Goal: Task Accomplishment & Management: Complete application form

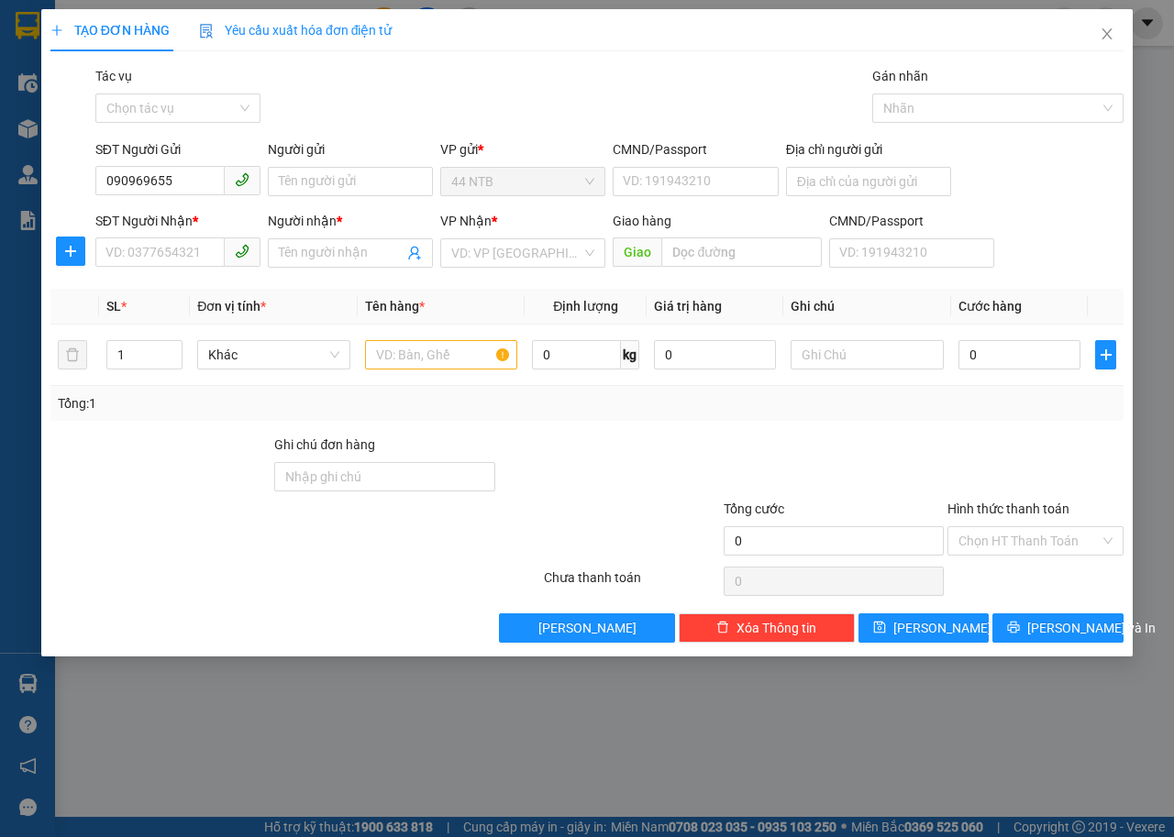
type input "0909696550"
click at [206, 217] on div "0909696550 - Thương" at bounding box center [177, 218] width 143 height 20
type input "Thương"
type input "134_Hà.T.Quyền_Q11"
type input "0909696550"
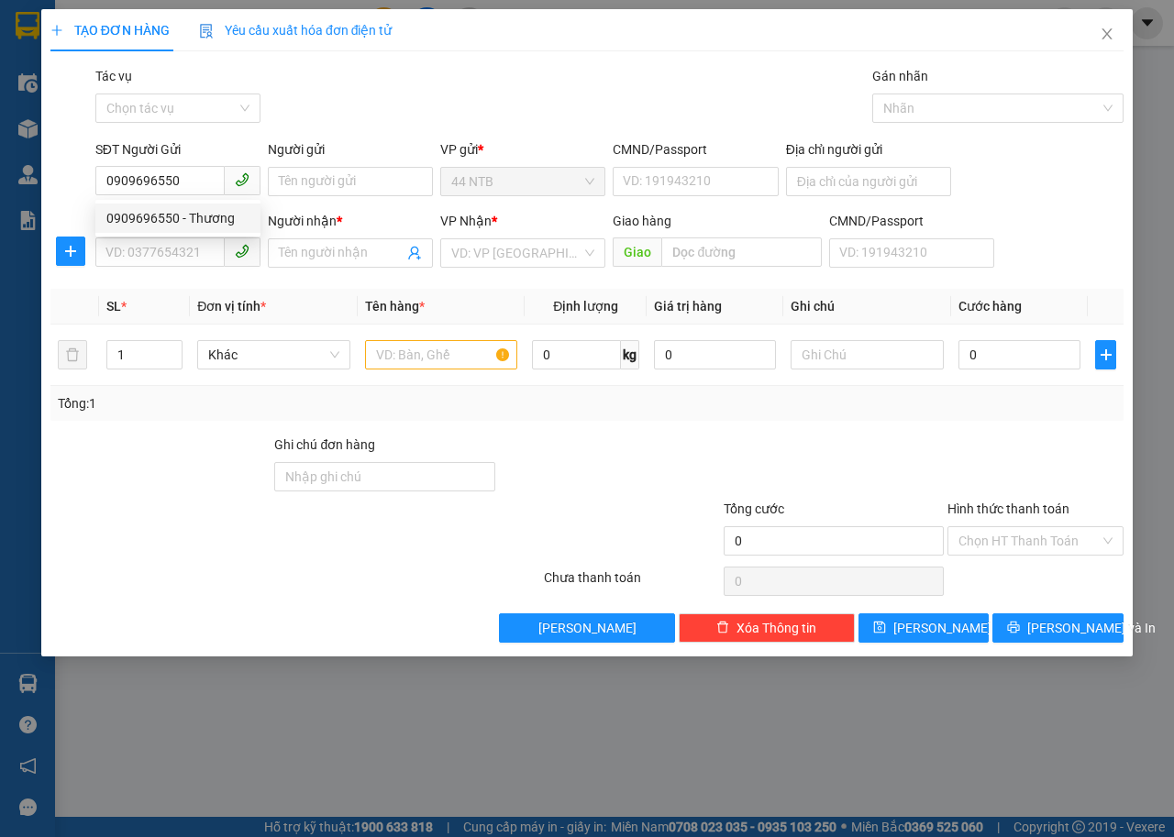
type input "Thương"
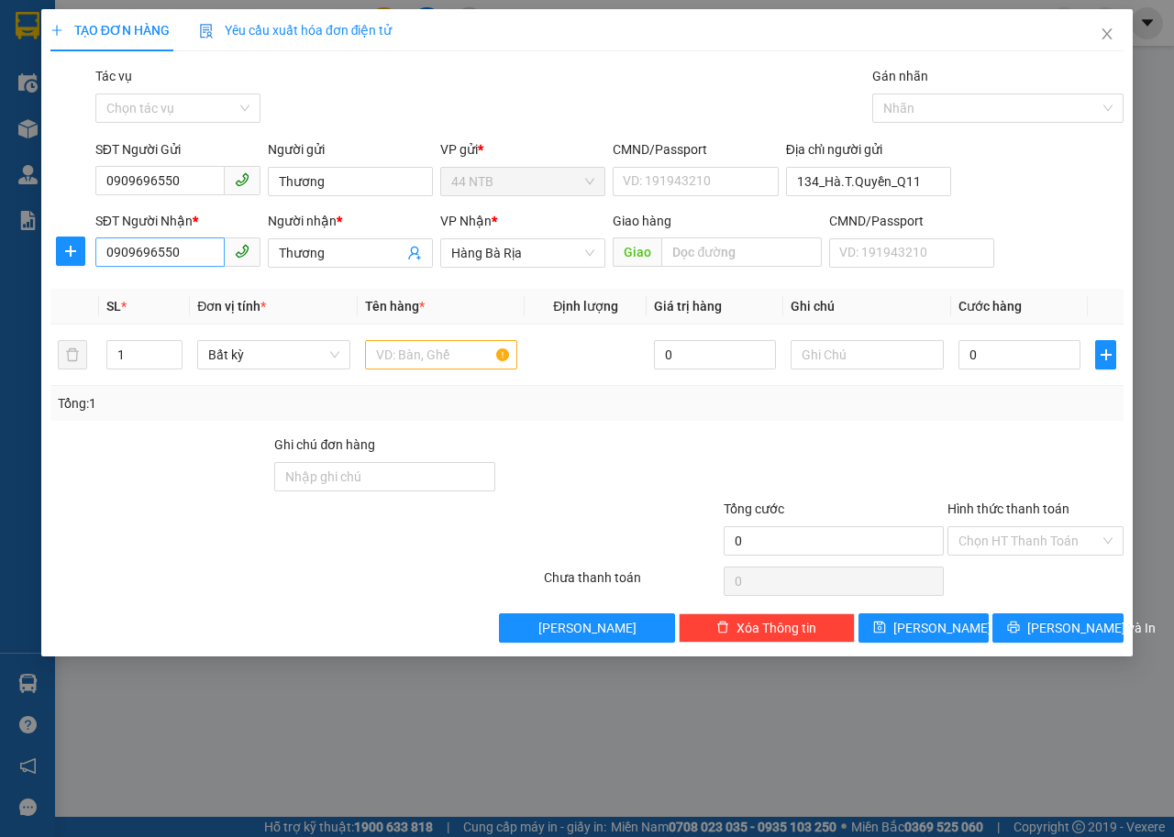
type input "0909696550"
drag, startPoint x: 186, startPoint y: 259, endPoint x: 51, endPoint y: 272, distance: 135.4
click at [51, 272] on div "SĐT Người Nhận * 0909696550 Người nhận * Thương VP Nhận * Hàng Bà Rịa Giao h…" at bounding box center [587, 243] width 1076 height 64
type input "0909219"
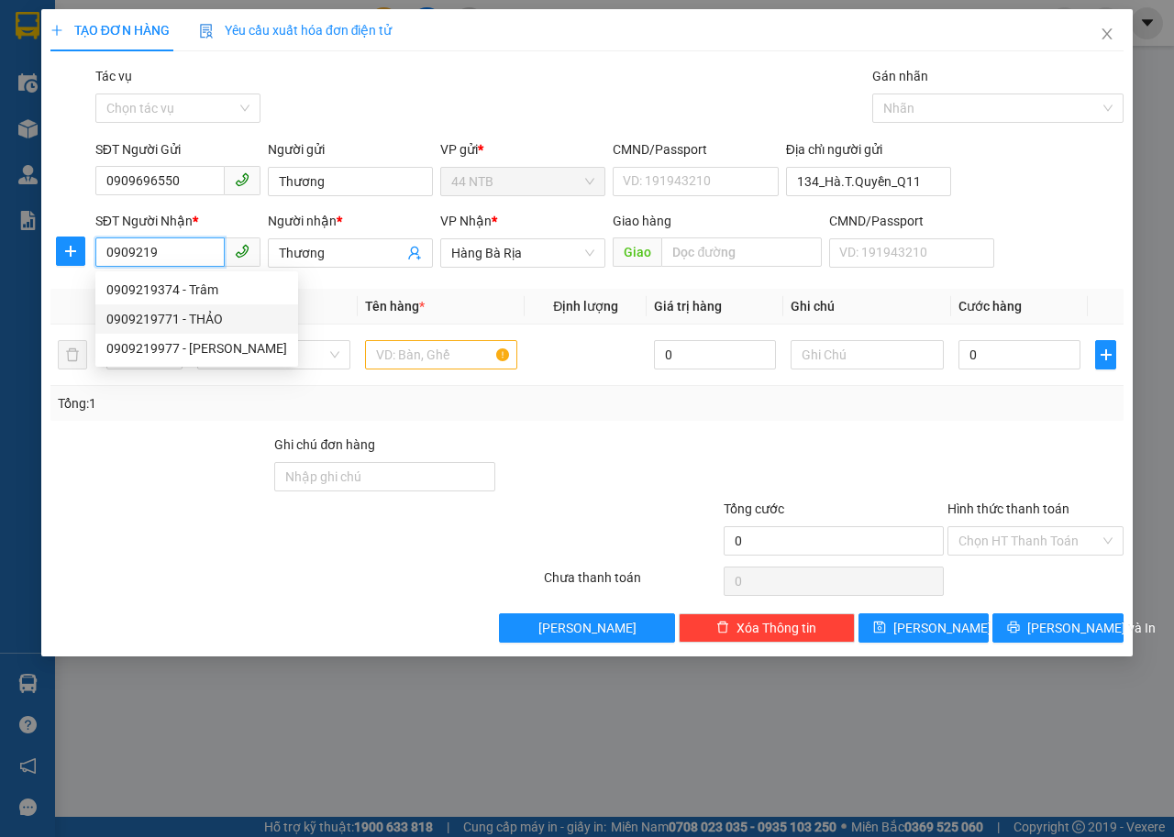
click at [200, 320] on div "0909219771 - THẢO" at bounding box center [196, 319] width 181 height 20
type input "0909219771"
type input "THẢO"
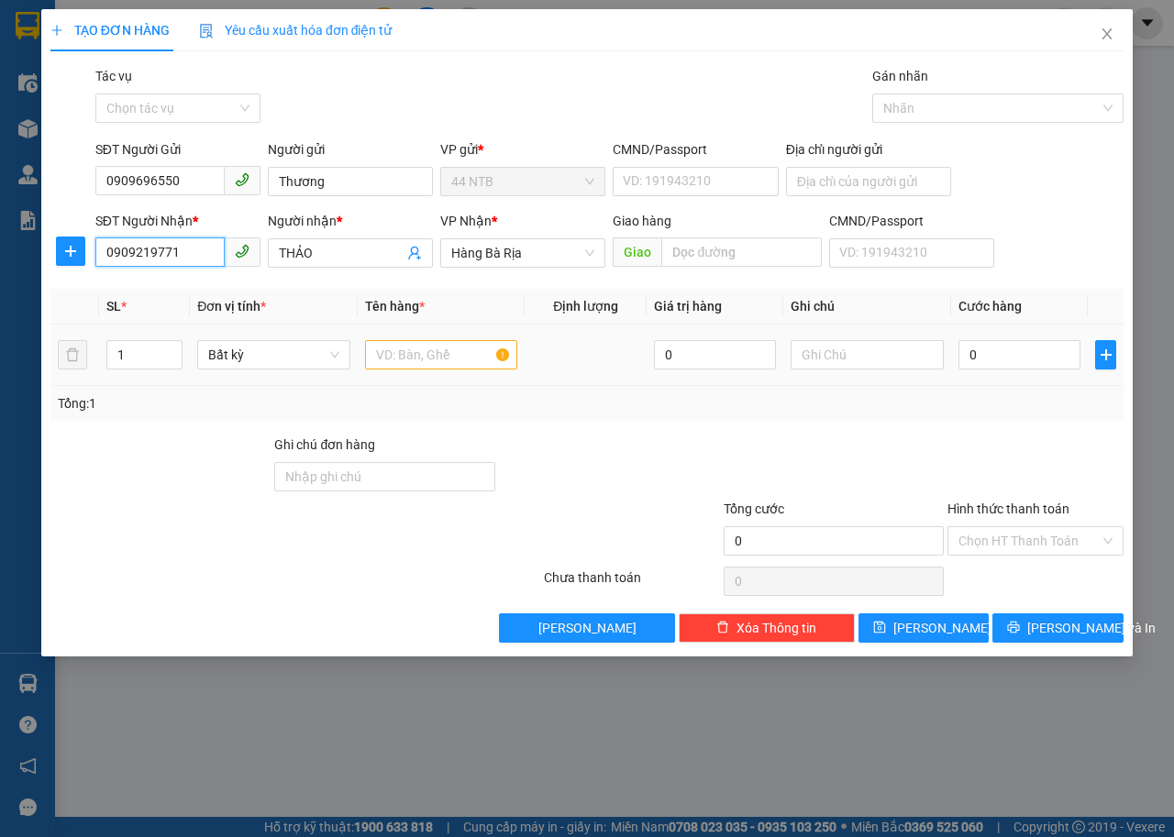
type input "0909219771"
click at [441, 360] on input "text" at bounding box center [441, 354] width 153 height 29
type input "bao"
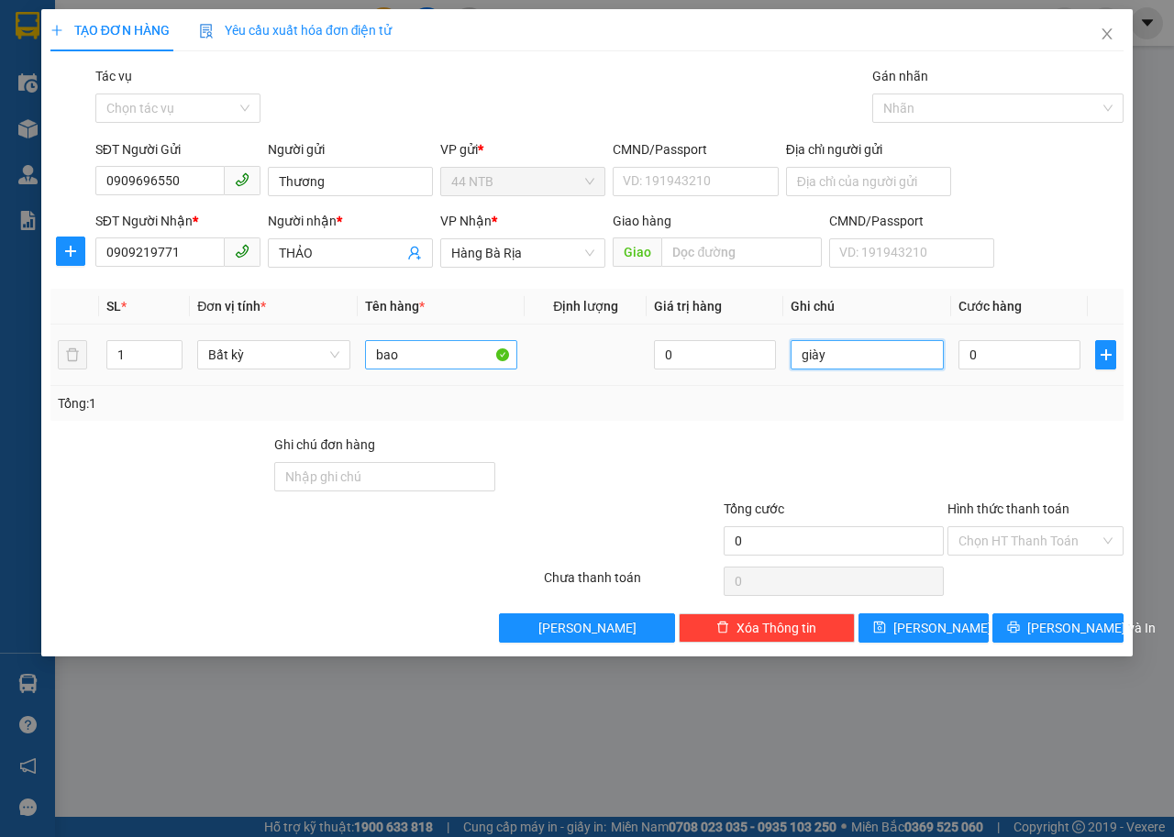
type input "giày"
type input "3"
type input "30"
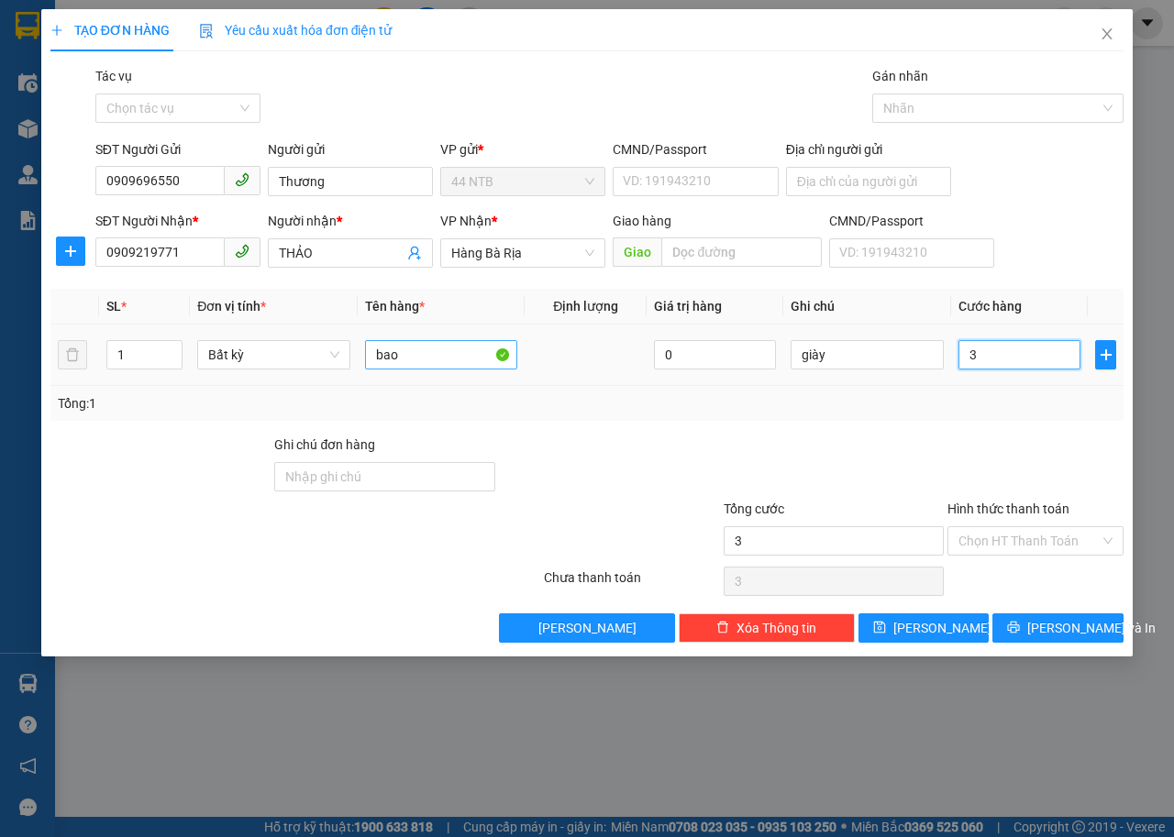
type input "30"
type input "30.000"
click at [1023, 535] on input "Hình thức thanh toán" at bounding box center [1028, 541] width 141 height 28
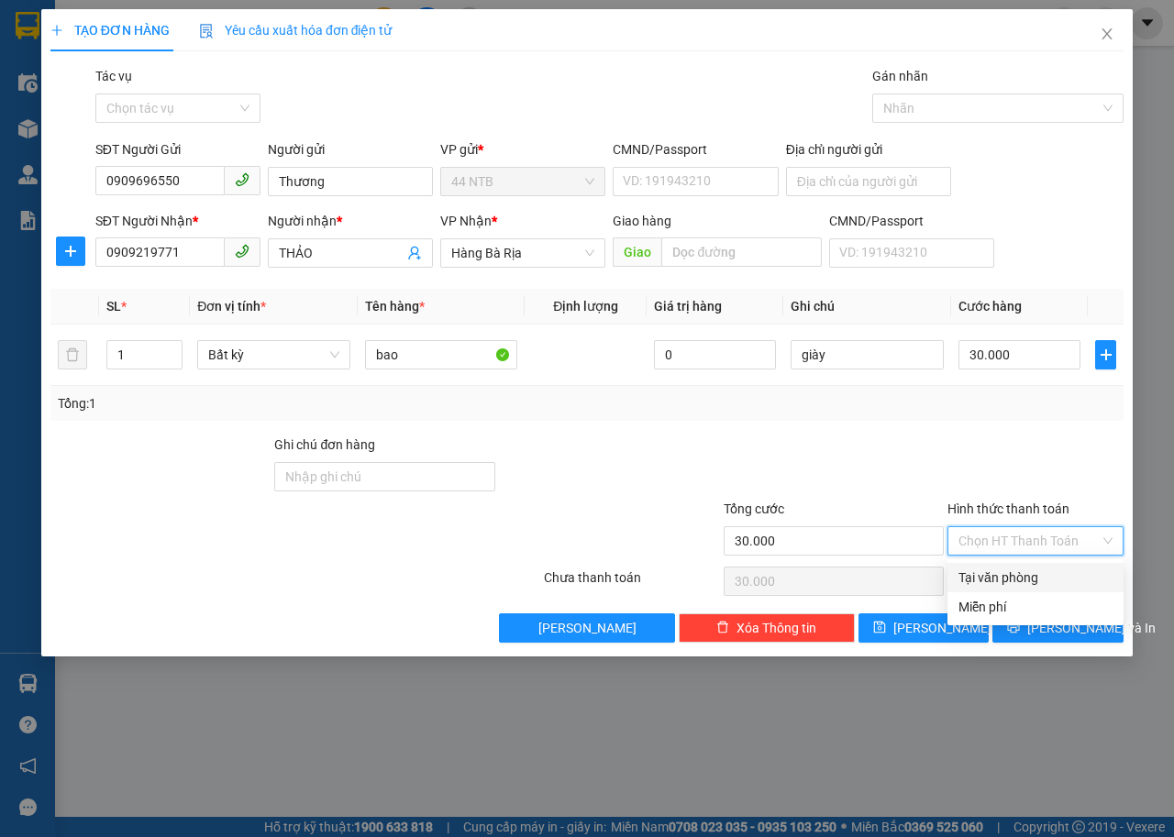
click at [1031, 573] on div "Tại văn phòng" at bounding box center [1035, 578] width 154 height 20
type input "0"
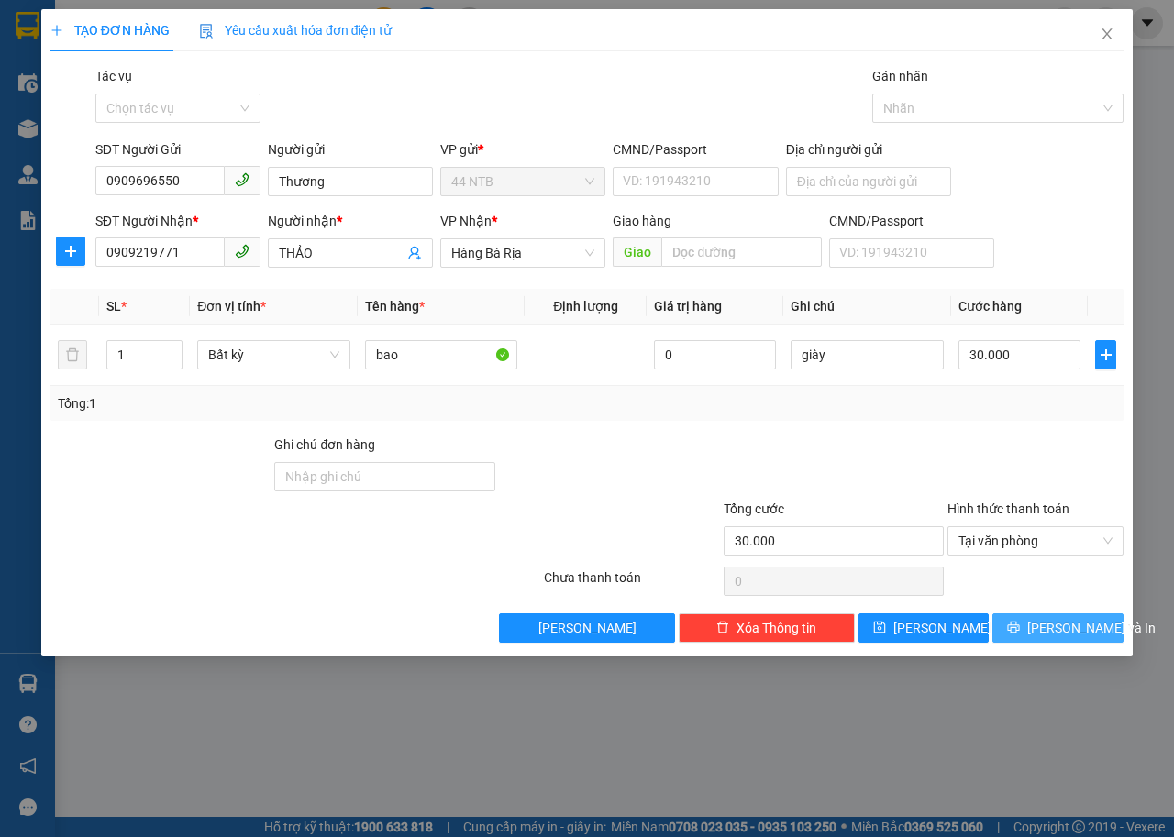
click at [1043, 638] on button "[PERSON_NAME] và In" at bounding box center [1057, 627] width 131 height 29
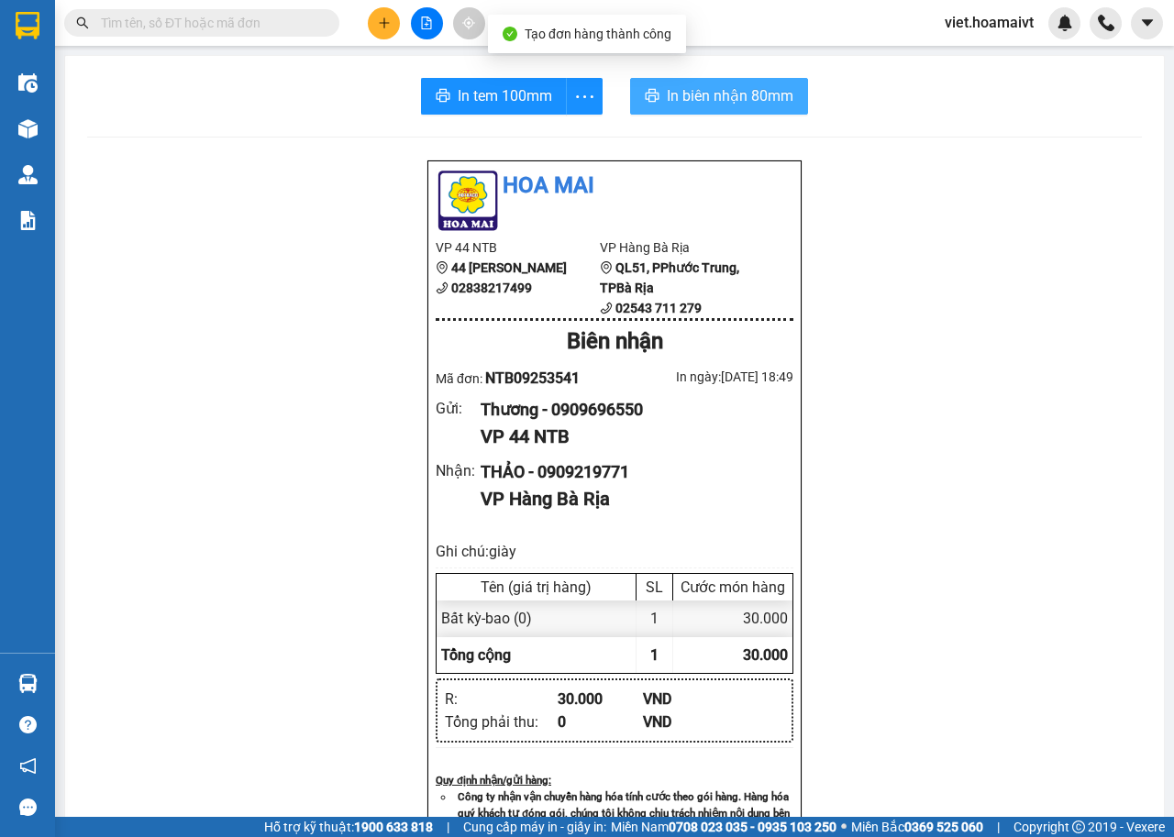
click at [708, 105] on span "In biên nhận 80mm" at bounding box center [730, 95] width 127 height 23
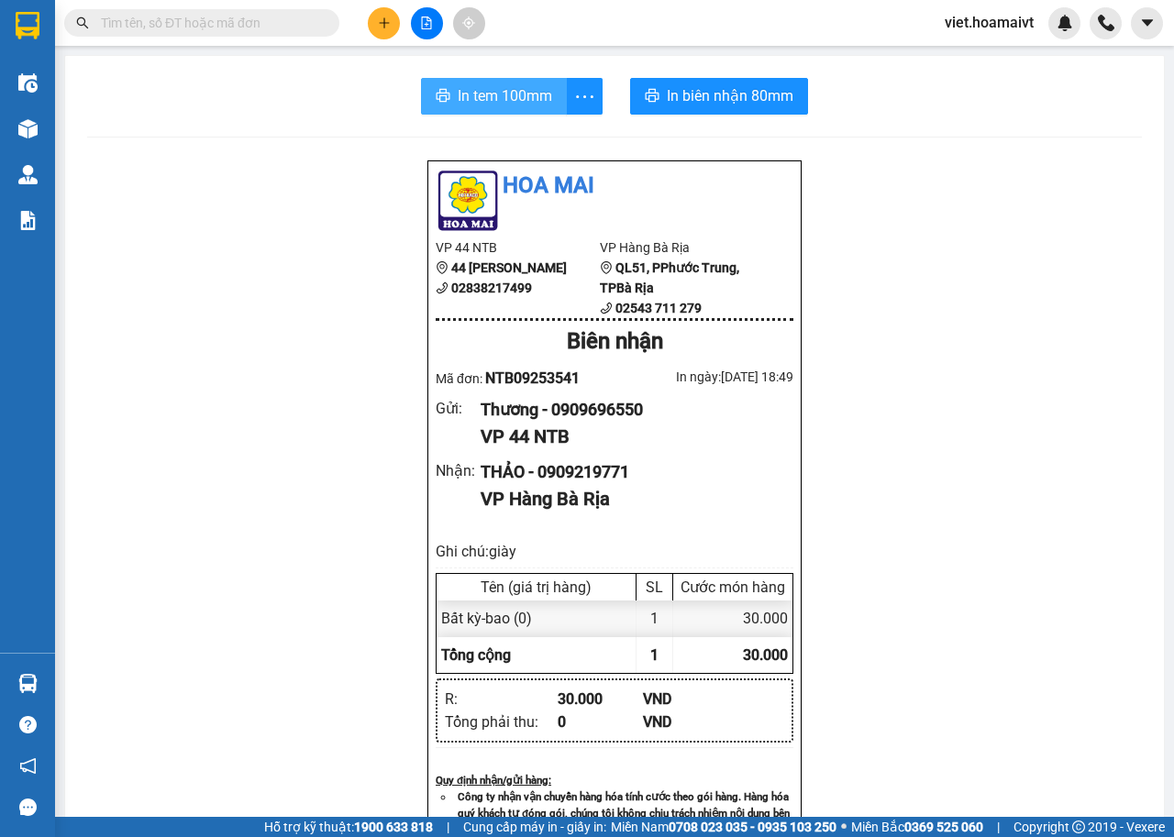
click at [499, 100] on span "In tem 100mm" at bounding box center [505, 95] width 94 height 23
click at [391, 28] on button at bounding box center [384, 23] width 32 height 32
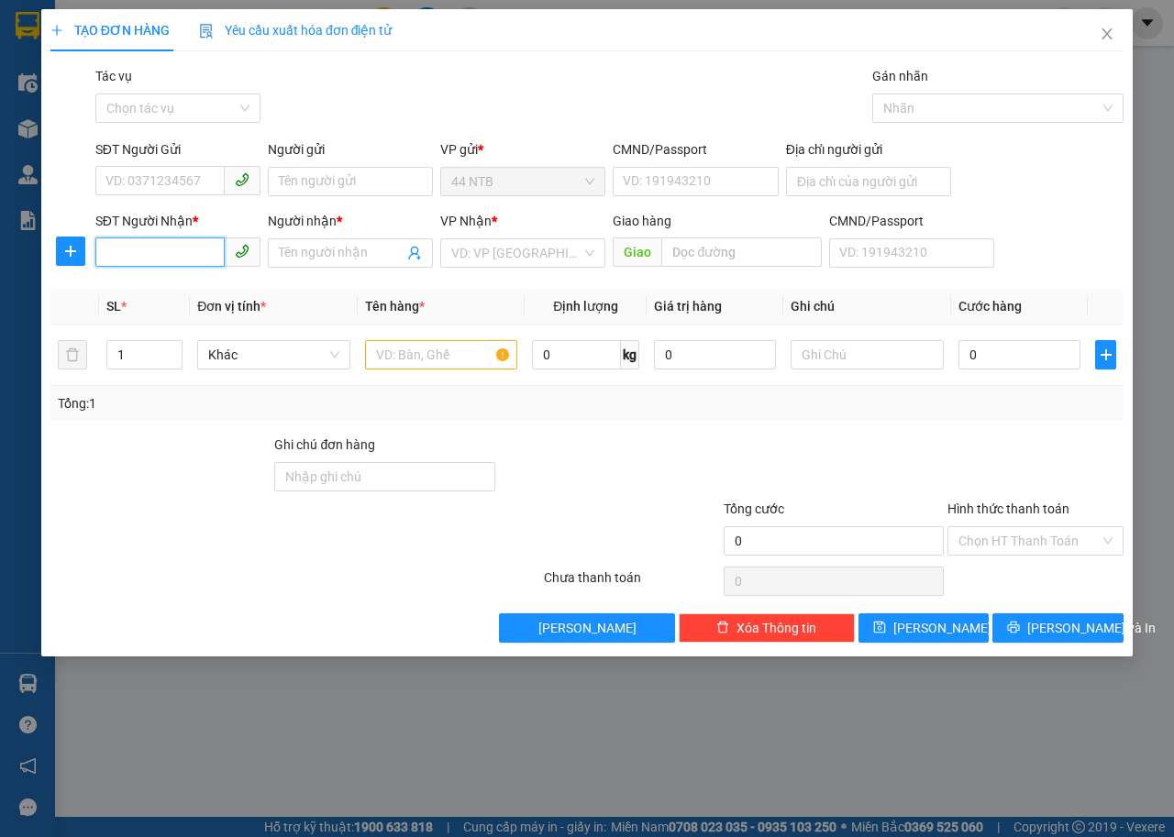
click at [173, 243] on input "SĐT Người Nhận *" at bounding box center [159, 251] width 129 height 29
type input "0935305053"
click at [179, 299] on div "0935305053 - TÂN" at bounding box center [177, 290] width 143 height 20
type input "TÂN"
type input "0935305053"
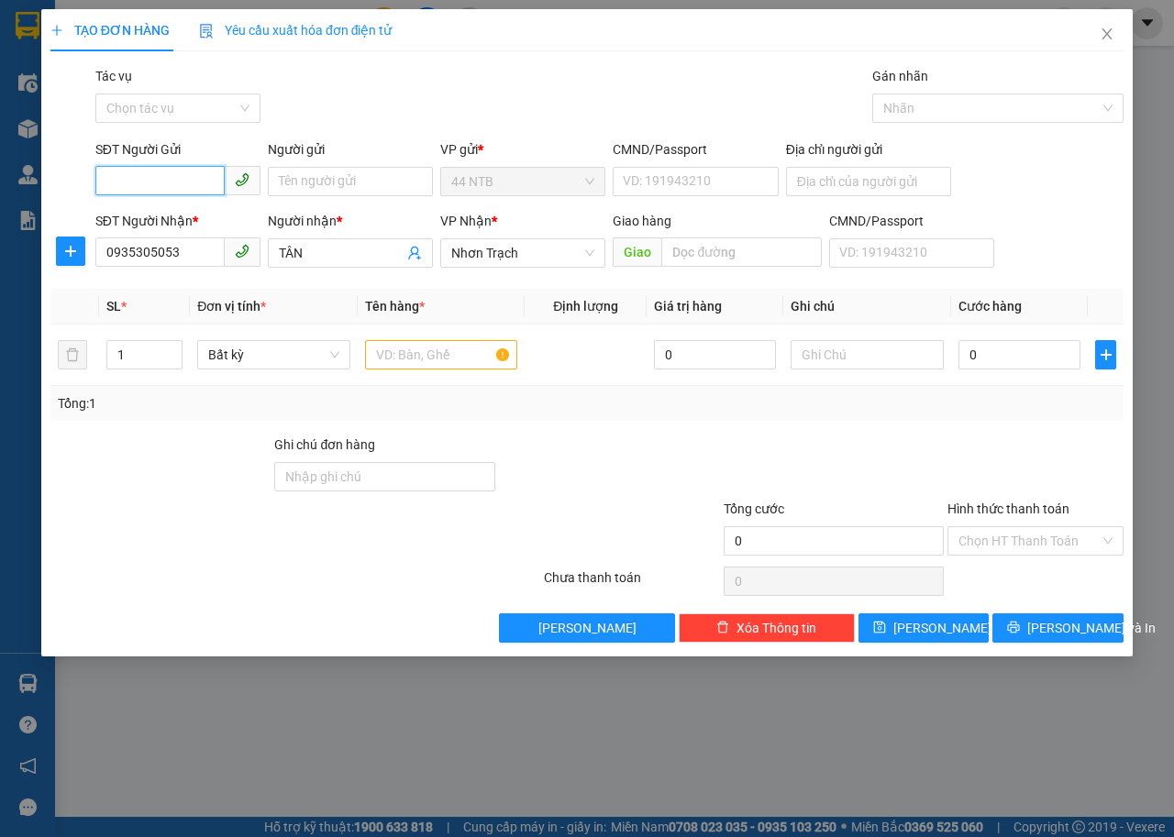
click at [184, 182] on input "SĐT Người Gửi" at bounding box center [159, 180] width 129 height 29
click at [199, 222] on div "0847067879 - việt map" at bounding box center [178, 218] width 144 height 20
type input "0847067879"
type input "việt map"
click at [428, 348] on input "text" at bounding box center [441, 354] width 153 height 29
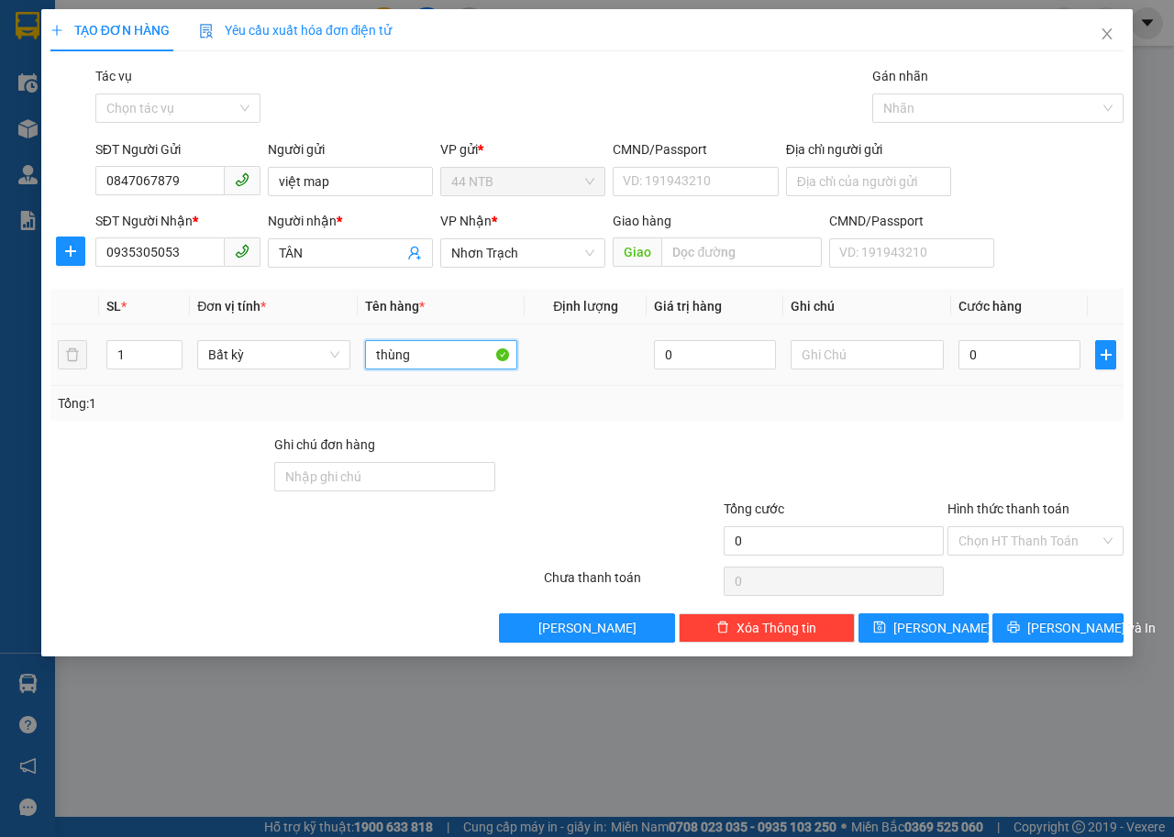
type input "thùng"
type input "3"
type input "30"
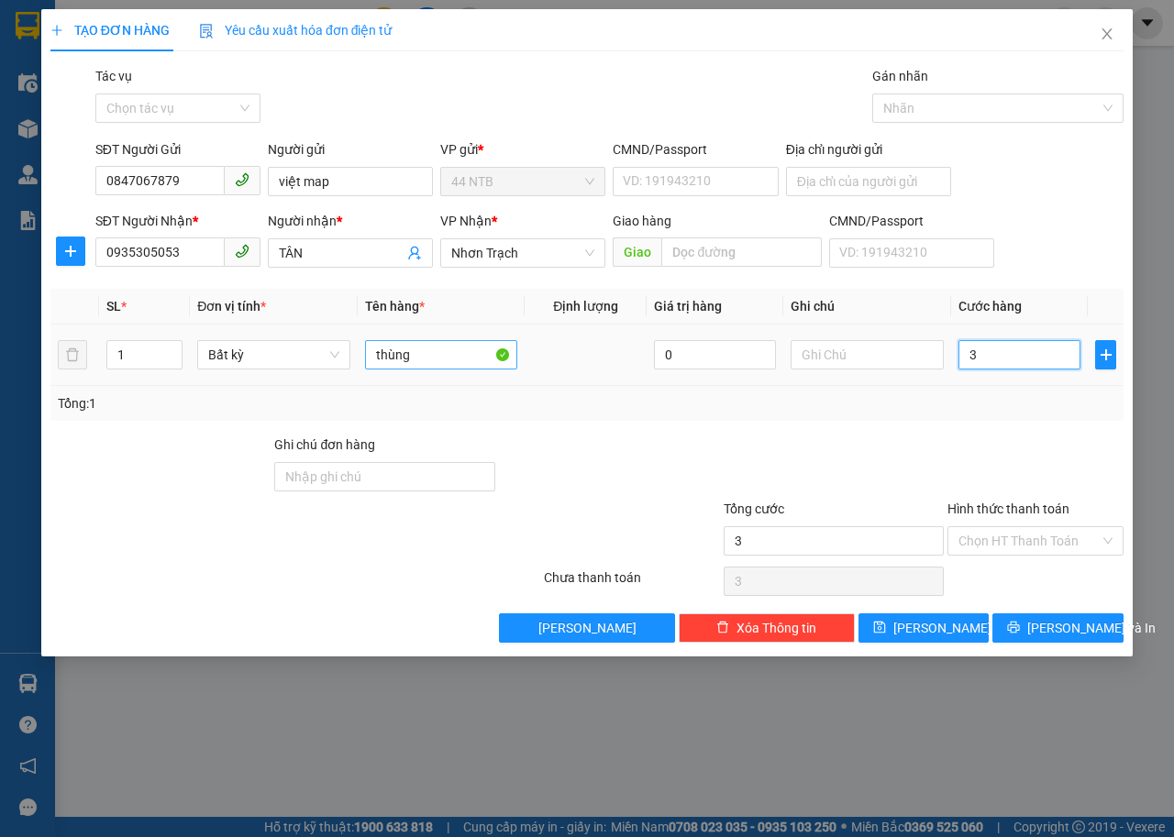
type input "30"
type input "30.000"
click at [1042, 544] on input "Hình thức thanh toán" at bounding box center [1028, 541] width 141 height 28
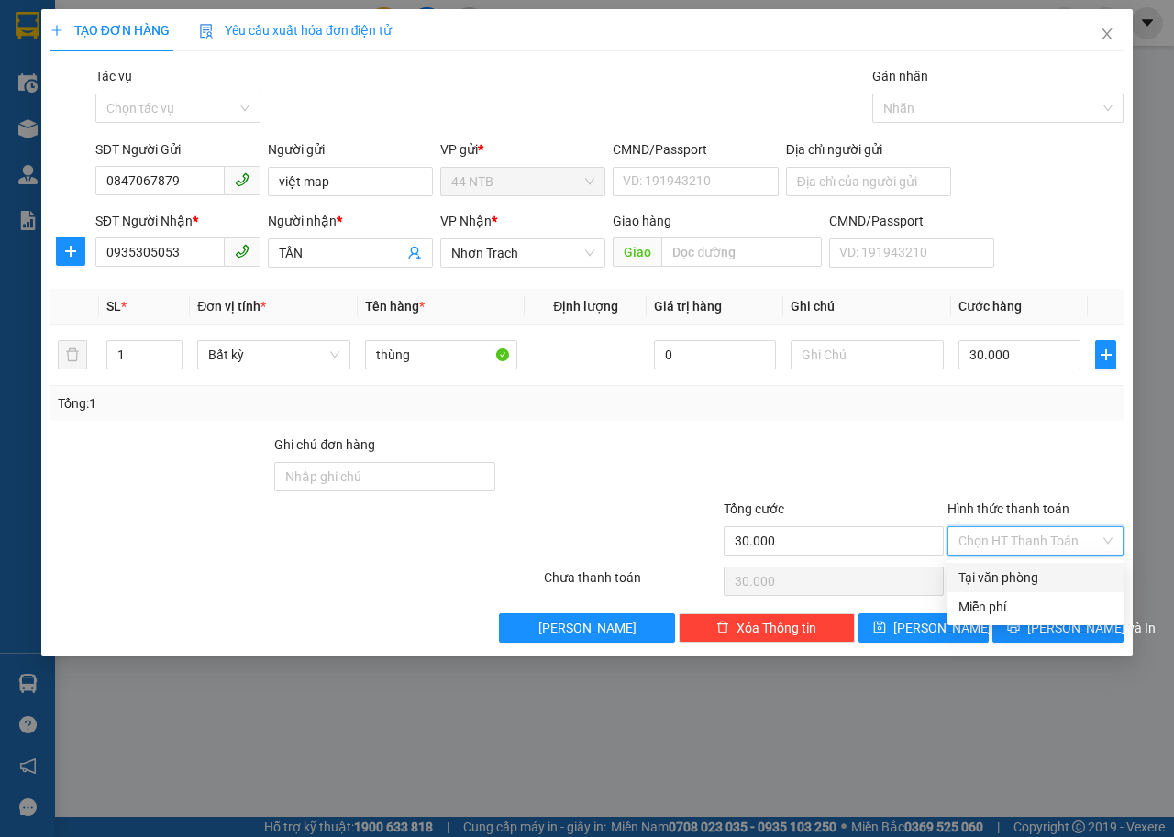
click at [1048, 586] on div "Tại văn phòng" at bounding box center [1035, 578] width 154 height 20
type input "0"
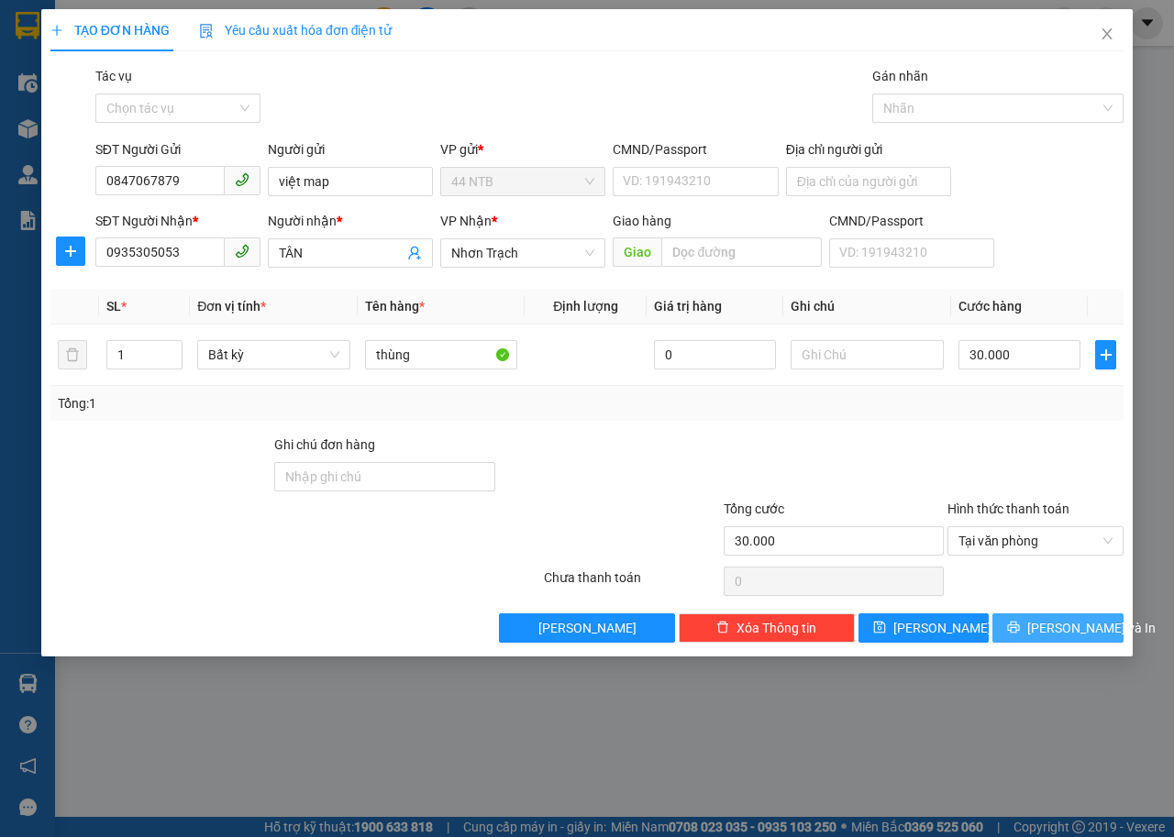
click at [1058, 633] on span "[PERSON_NAME] và In" at bounding box center [1091, 628] width 128 height 20
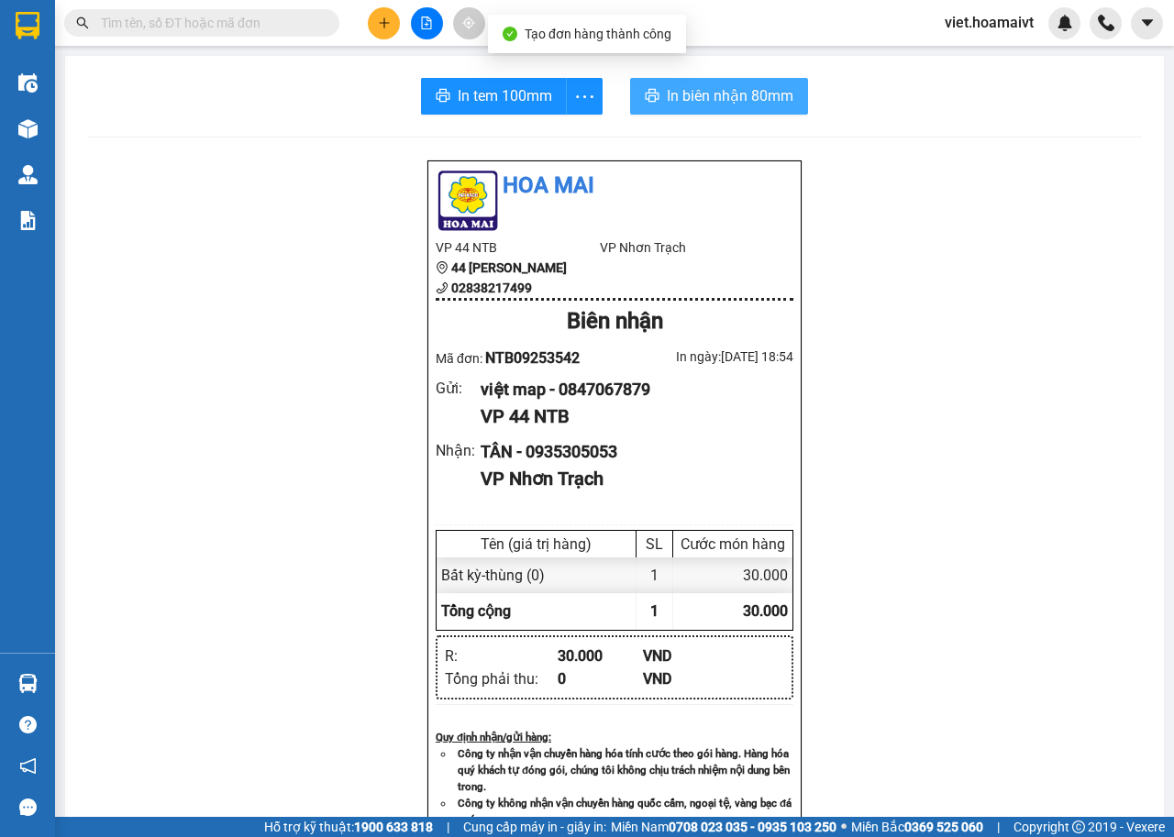
click at [668, 104] on span "In biên nhận 80mm" at bounding box center [730, 95] width 127 height 23
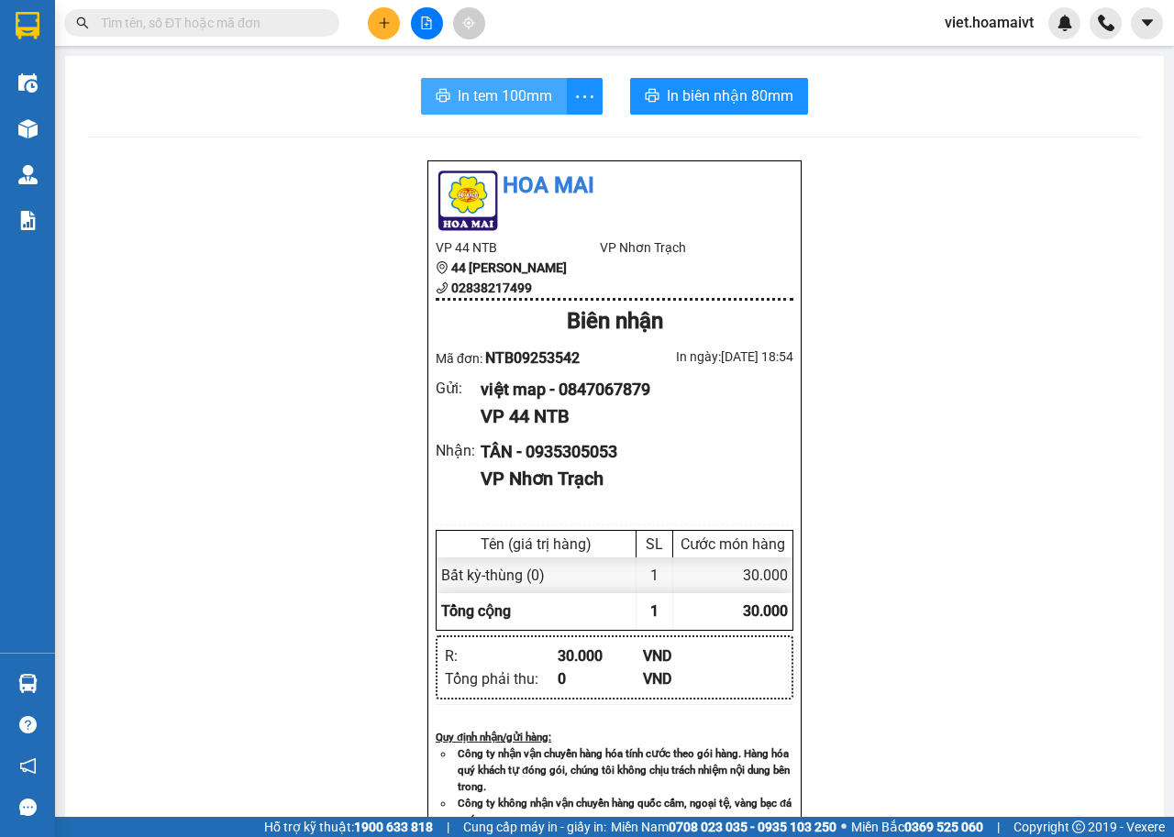
click at [491, 90] on span "In tem 100mm" at bounding box center [505, 95] width 94 height 23
click at [378, 17] on icon "plus" at bounding box center [384, 23] width 13 height 13
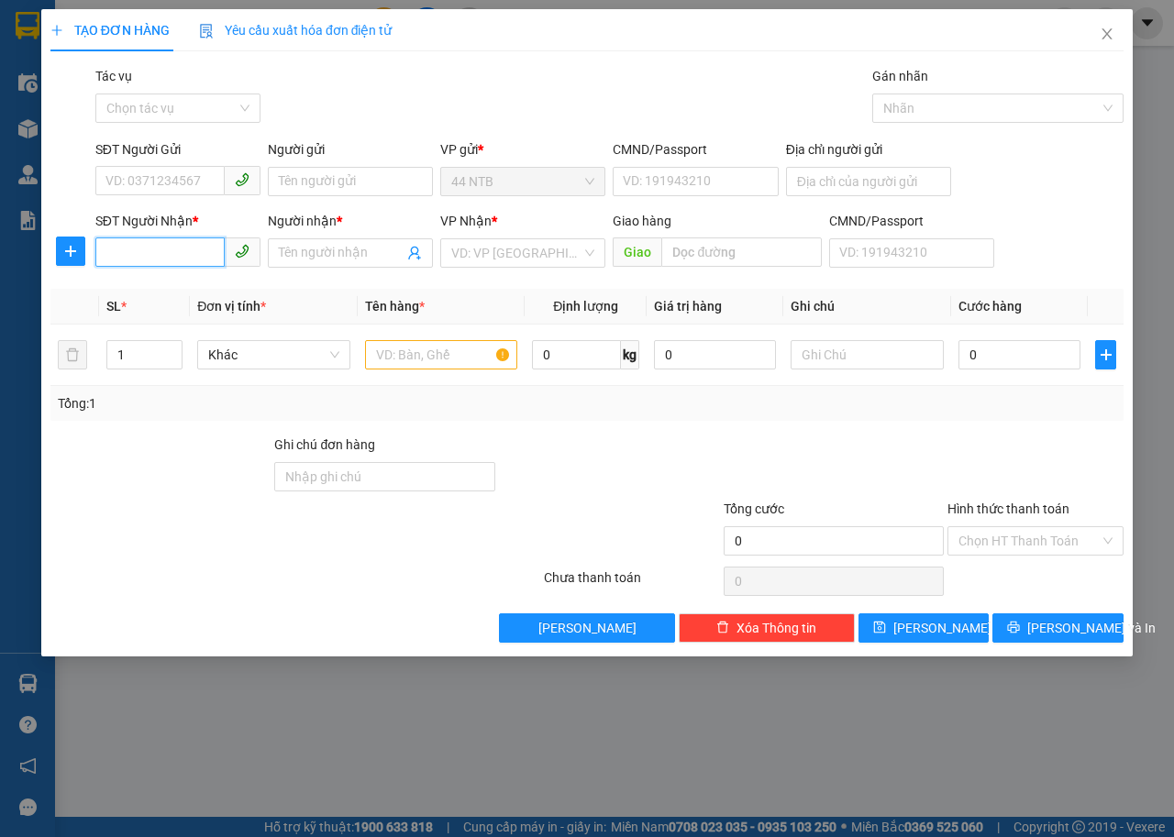
click at [159, 248] on input "SĐT Người Nhận *" at bounding box center [159, 251] width 129 height 29
type input "0389520886"
click at [168, 288] on div "0389520886 - hoa" at bounding box center [177, 290] width 143 height 20
type input "hoa"
type input "0389520886"
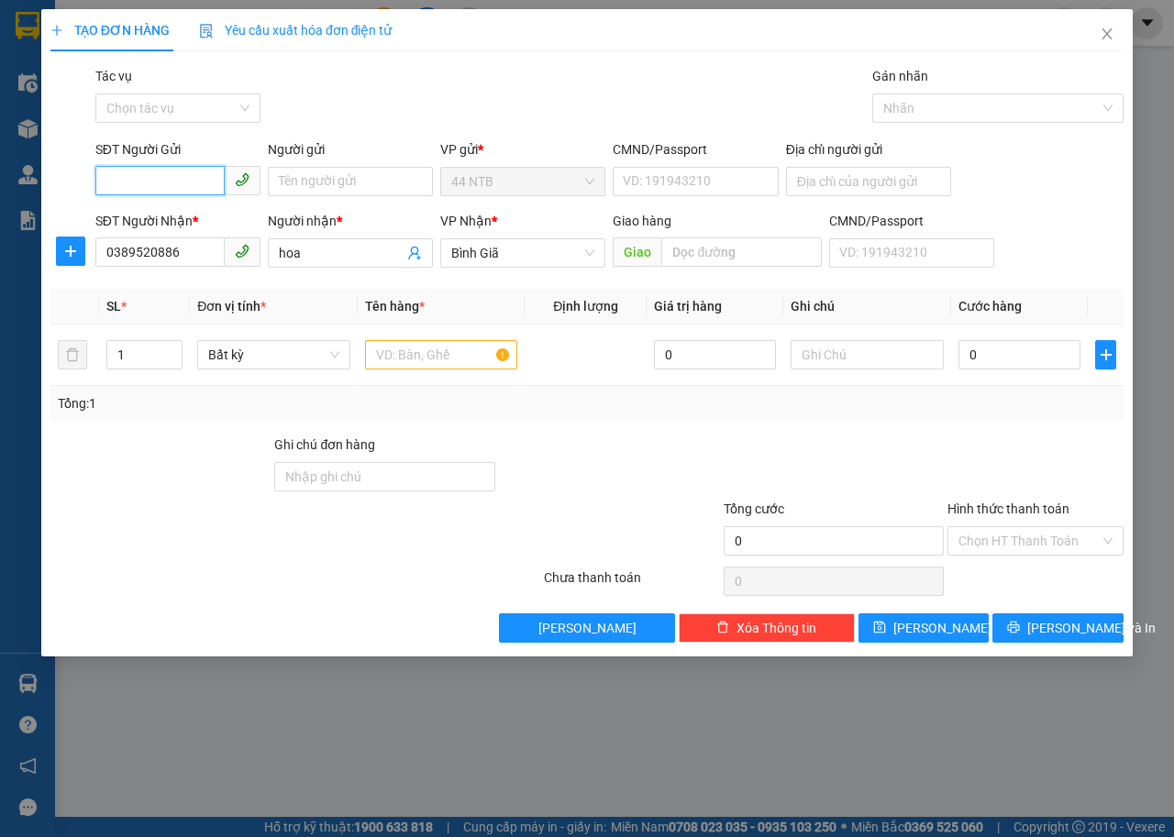
click at [173, 179] on input "SĐT Người Gửi" at bounding box center [159, 180] width 129 height 29
click at [205, 216] on div "0847067879 - việt map" at bounding box center [177, 218] width 143 height 20
type input "0847067879"
type input "việt map"
click at [415, 342] on input "text" at bounding box center [441, 354] width 153 height 29
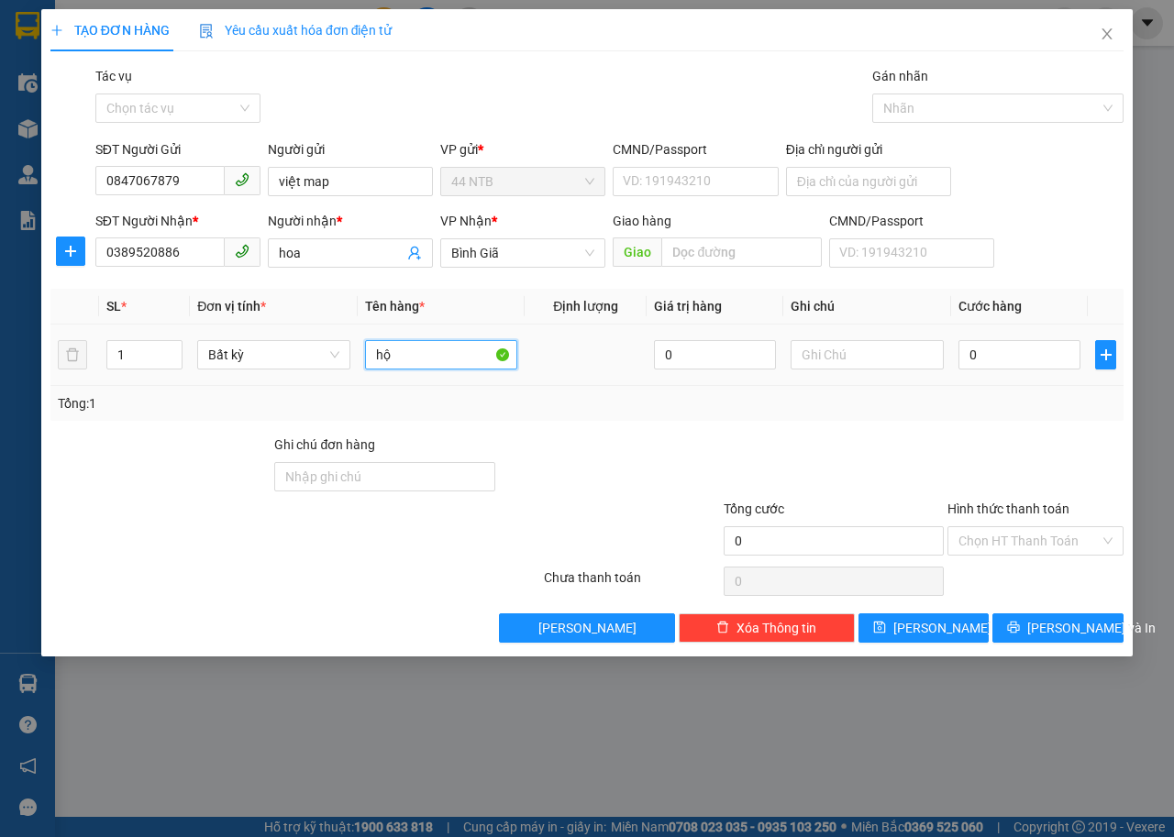
type input "hộp"
type input "30"
type input "30.000"
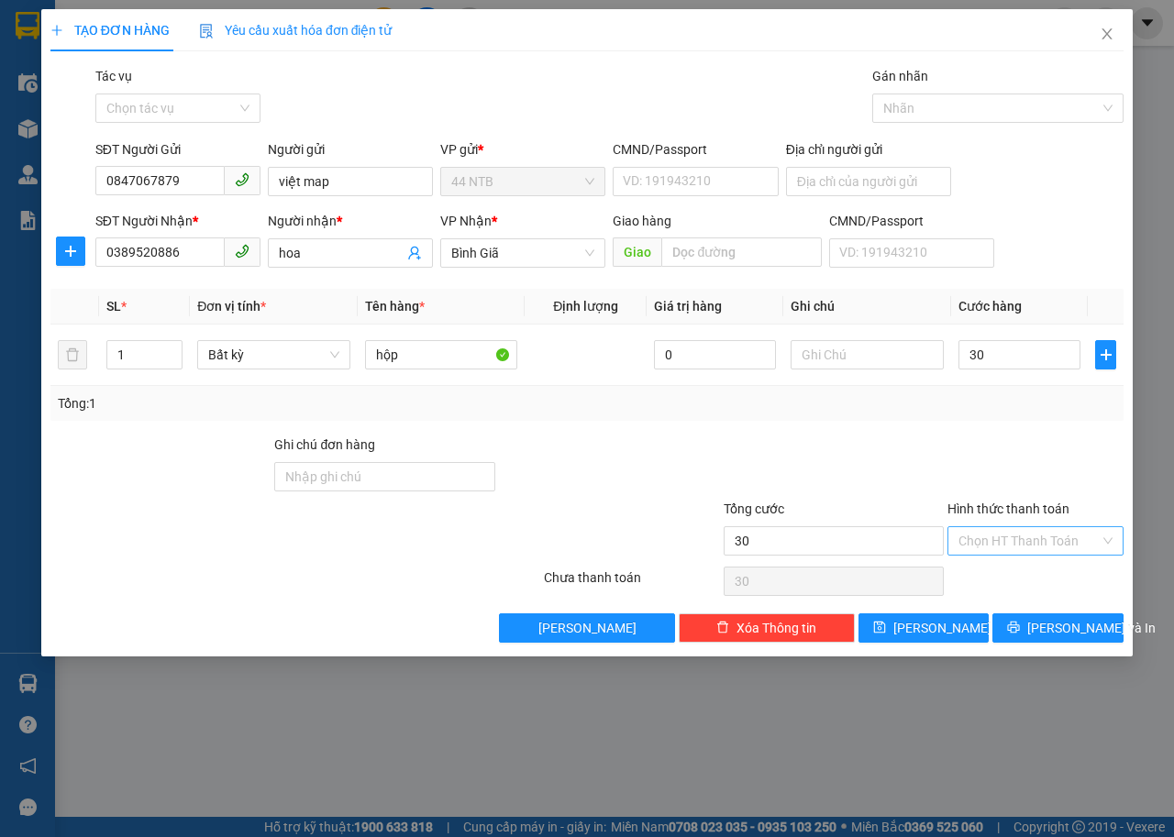
type input "30.000"
click at [1059, 545] on input "Hình thức thanh toán" at bounding box center [1028, 541] width 141 height 28
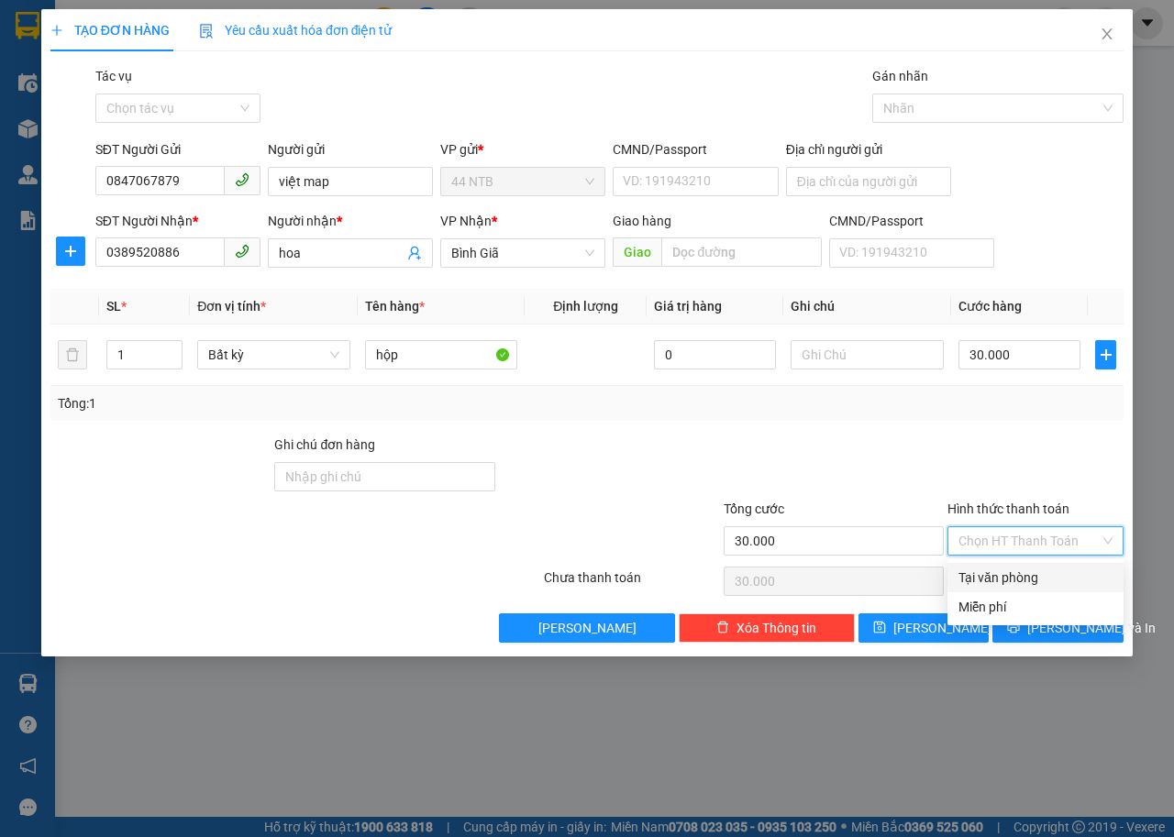
click at [1041, 580] on div "Tại văn phòng" at bounding box center [1035, 578] width 154 height 20
type input "0"
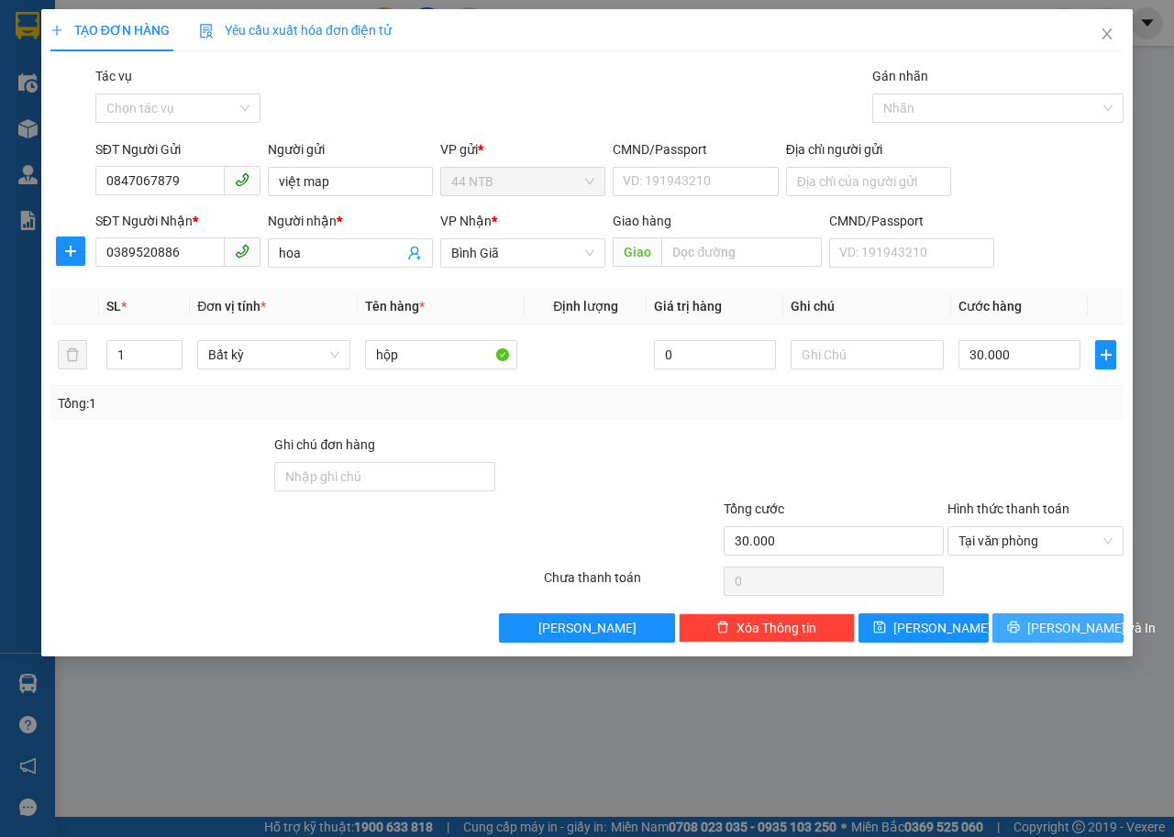
click at [1053, 627] on span "[PERSON_NAME] và In" at bounding box center [1091, 628] width 128 height 20
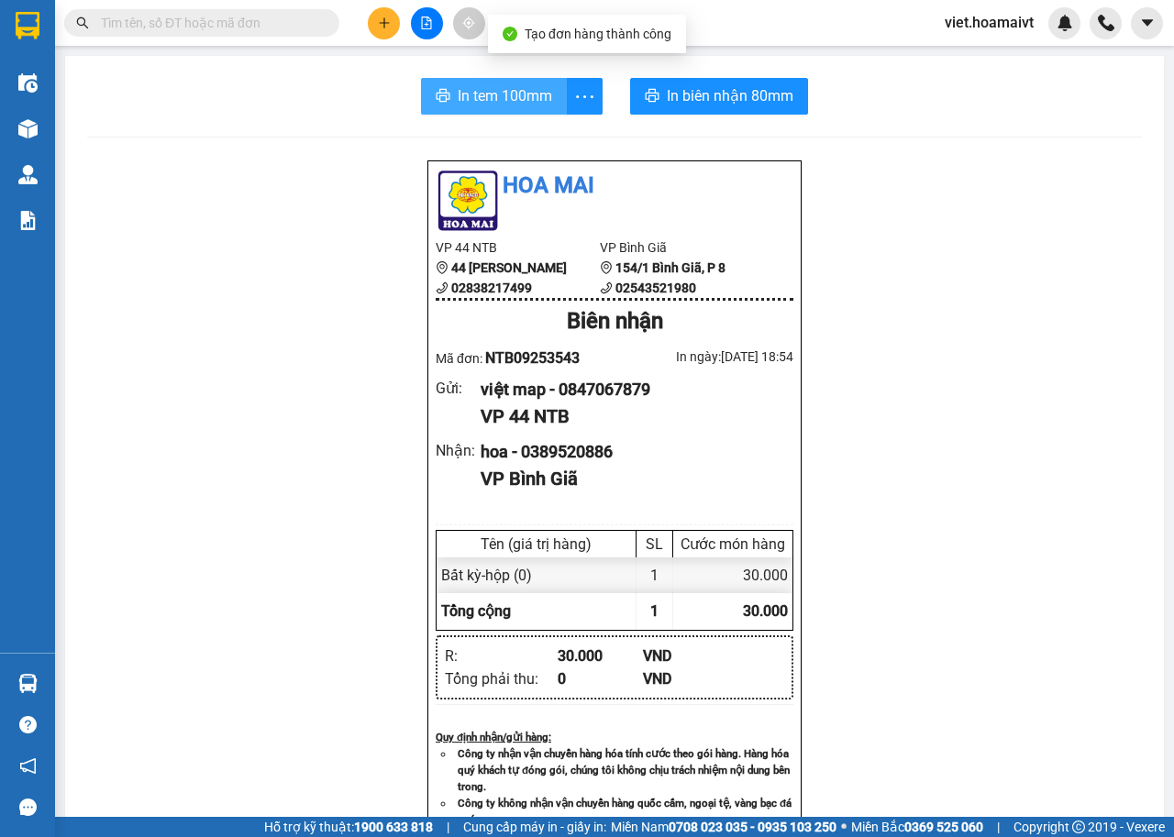
click at [436, 108] on button "In tem 100mm" at bounding box center [494, 96] width 146 height 37
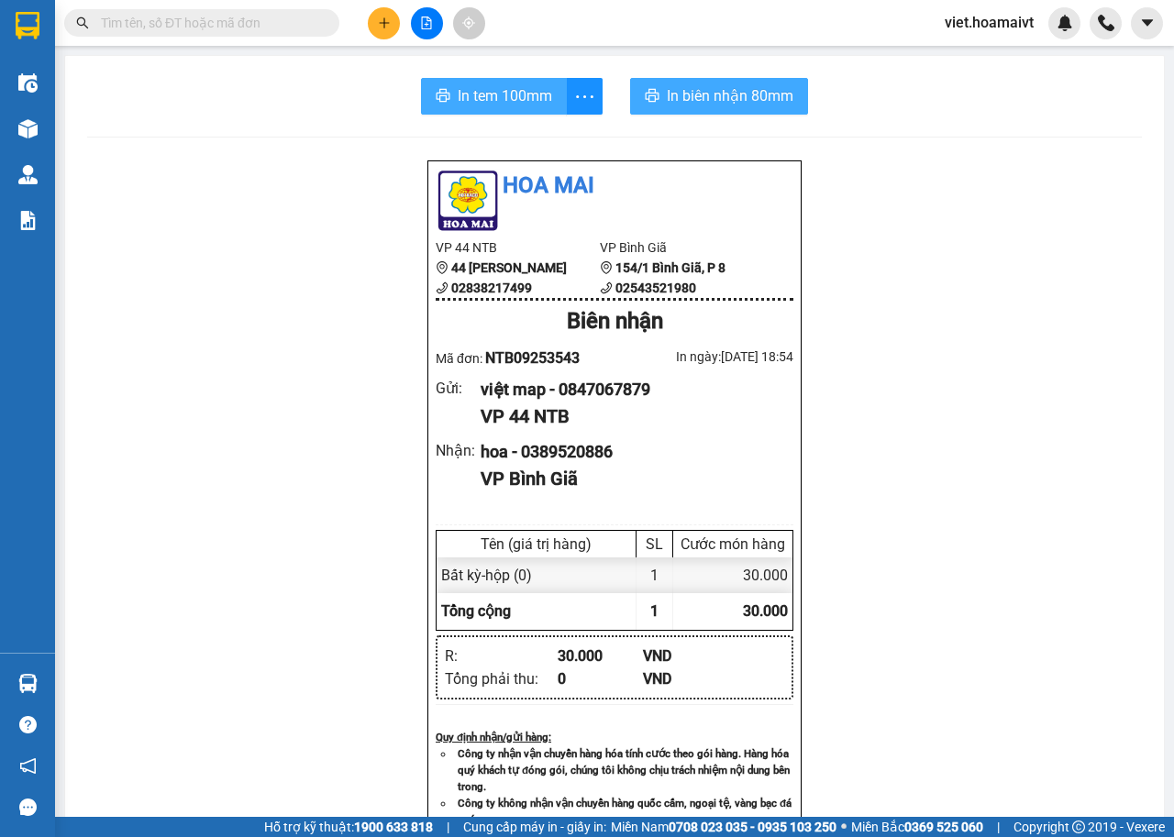
click at [720, 96] on span "In biên nhận 80mm" at bounding box center [730, 95] width 127 height 23
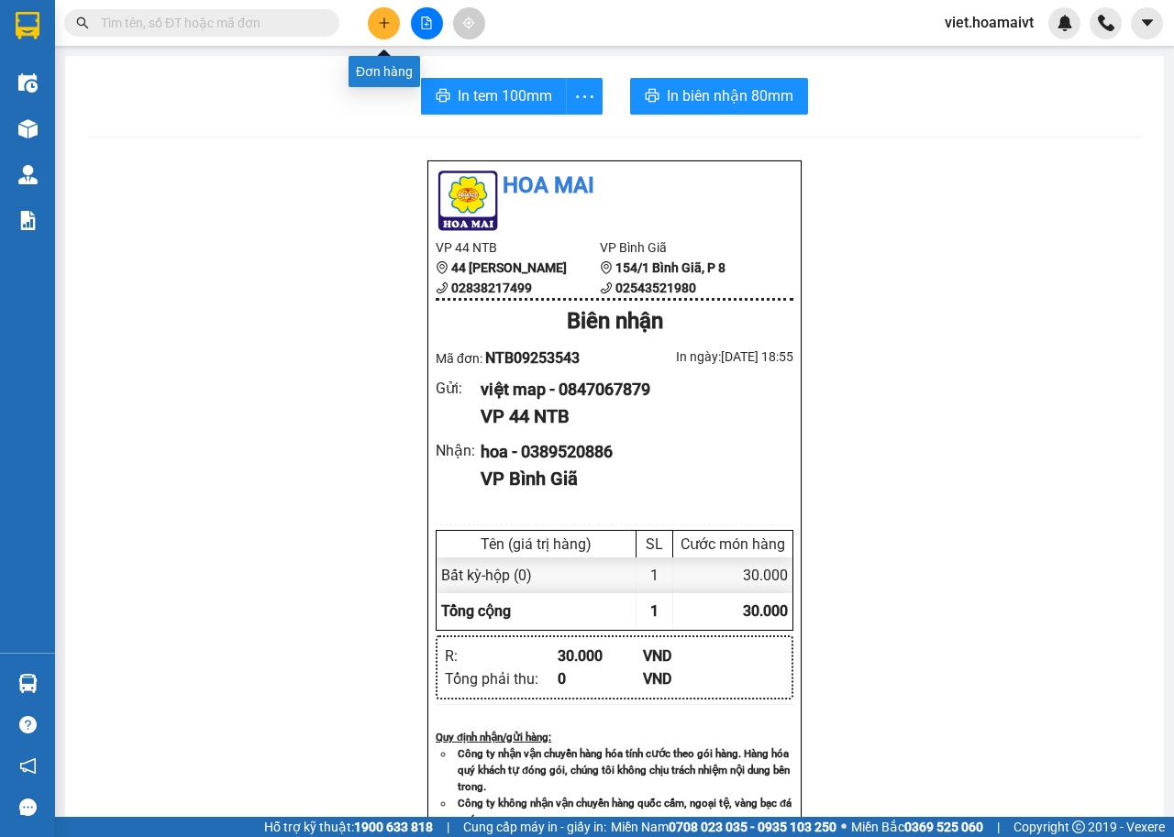
click at [381, 27] on icon "plus" at bounding box center [384, 23] width 13 height 13
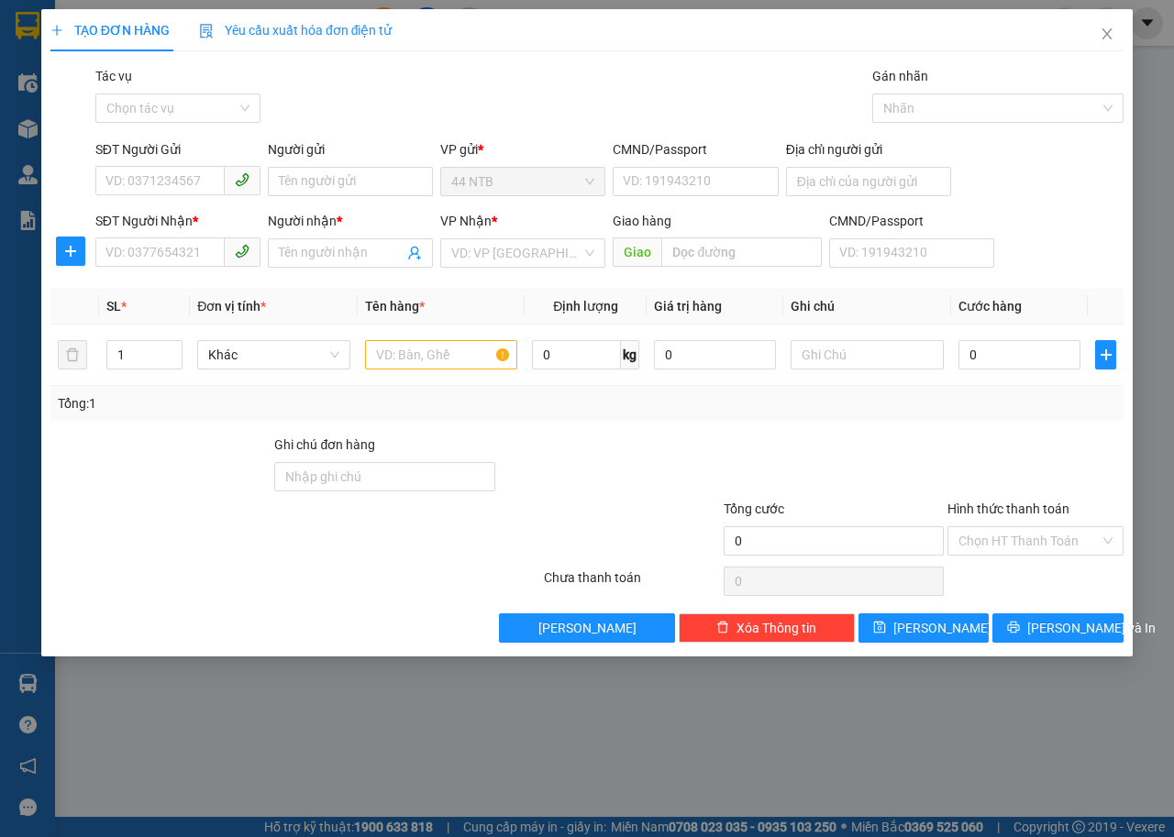
click at [146, 269] on div "SĐT Người Nhận * VD: 0377654321" at bounding box center [177, 243] width 165 height 64
click at [146, 258] on input "SĐT Người Nhận *" at bounding box center [159, 251] width 129 height 29
type input "0383470368"
click at [145, 295] on div "0383470368 - THÀNH" at bounding box center [177, 290] width 143 height 20
type input "96.đg.số.2_Bình.Chánh"
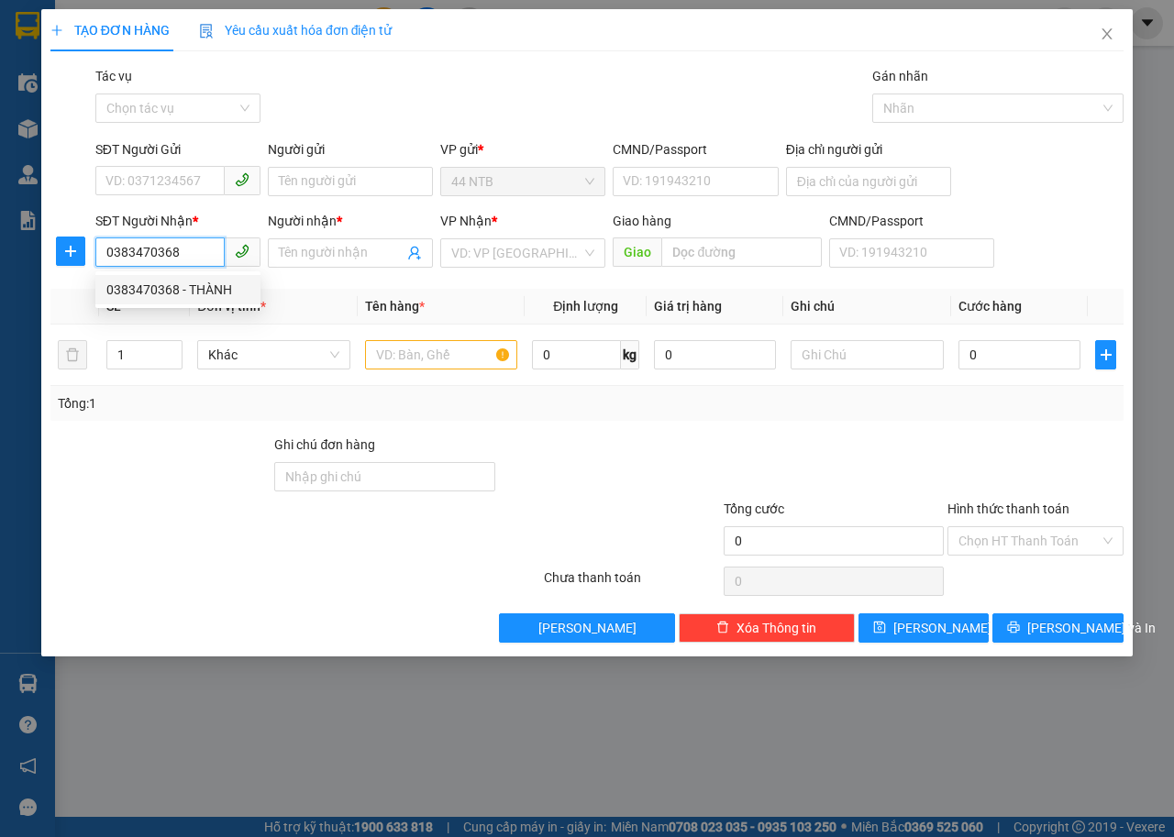
type input "THÀNH"
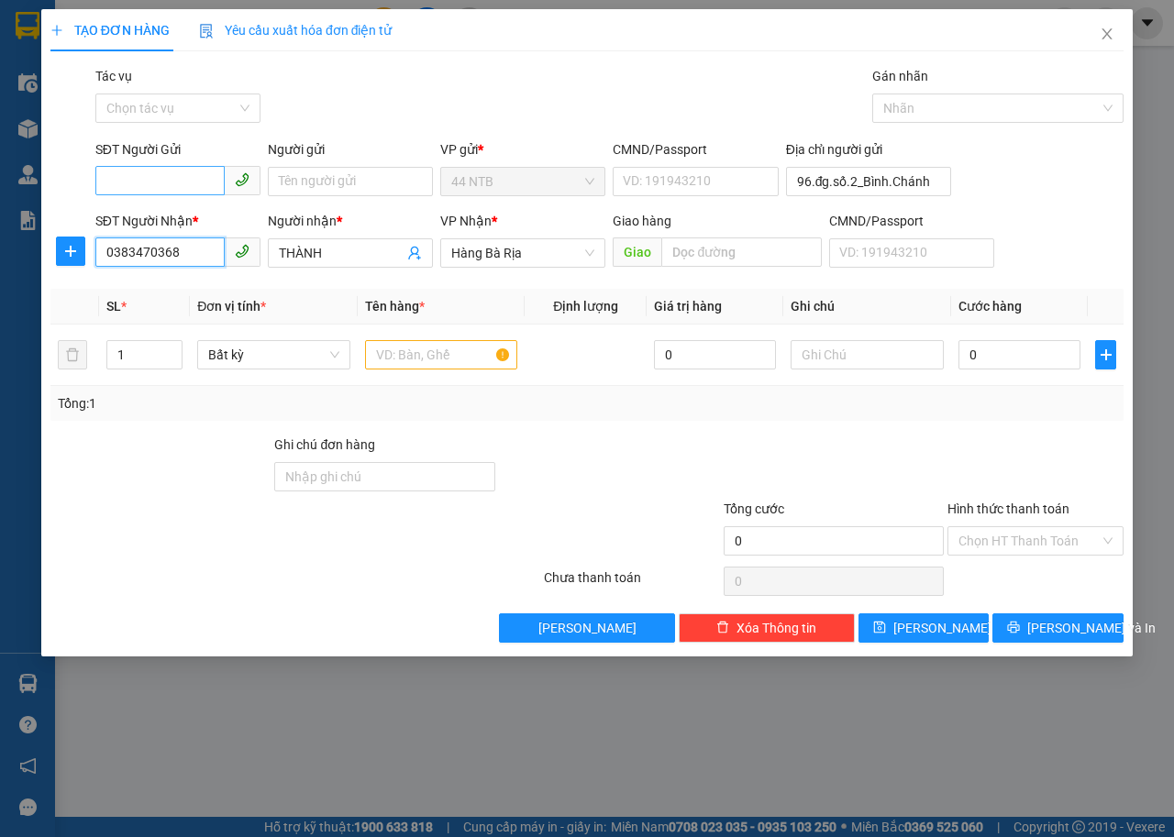
type input "0383470368"
click at [182, 186] on input "SĐT Người Gửi" at bounding box center [159, 180] width 129 height 29
click at [191, 209] on div "0847067879 - việt map" at bounding box center [177, 218] width 143 height 20
type input "0847067879"
type input "việt map"
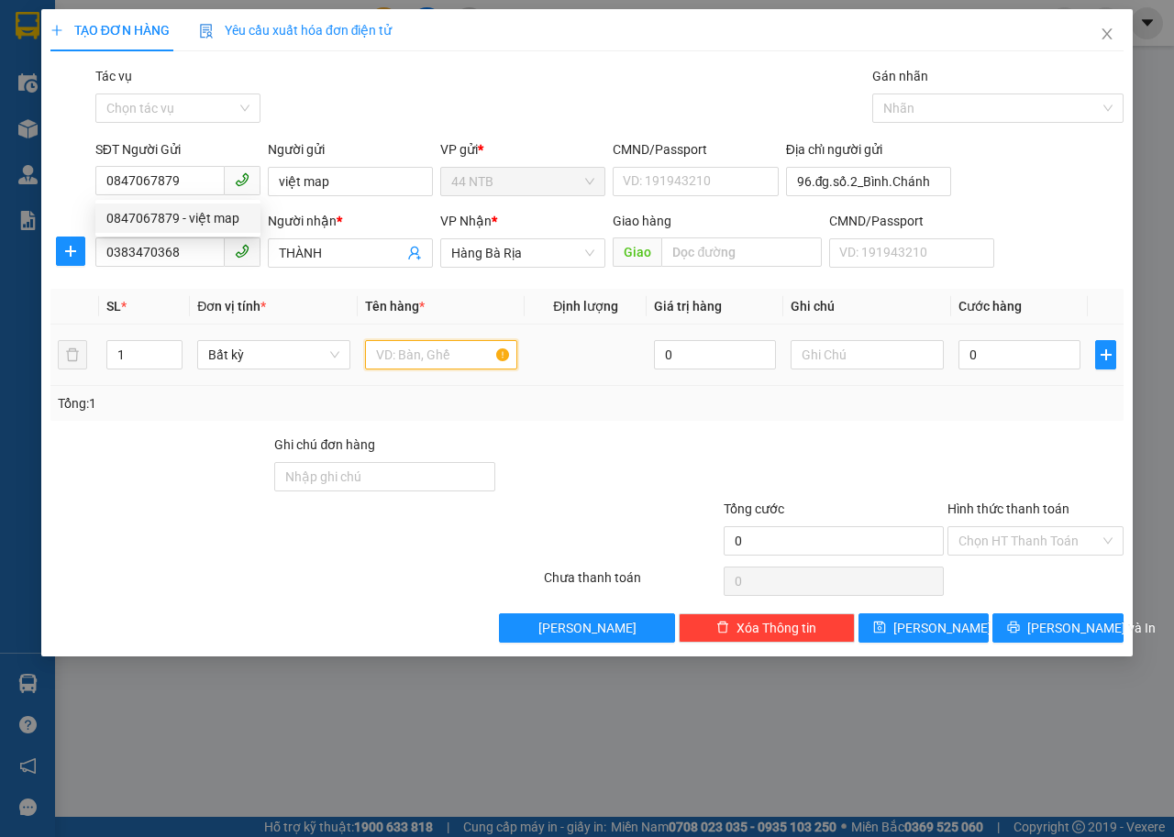
click at [456, 355] on input "text" at bounding box center [441, 354] width 153 height 29
type input "thư"
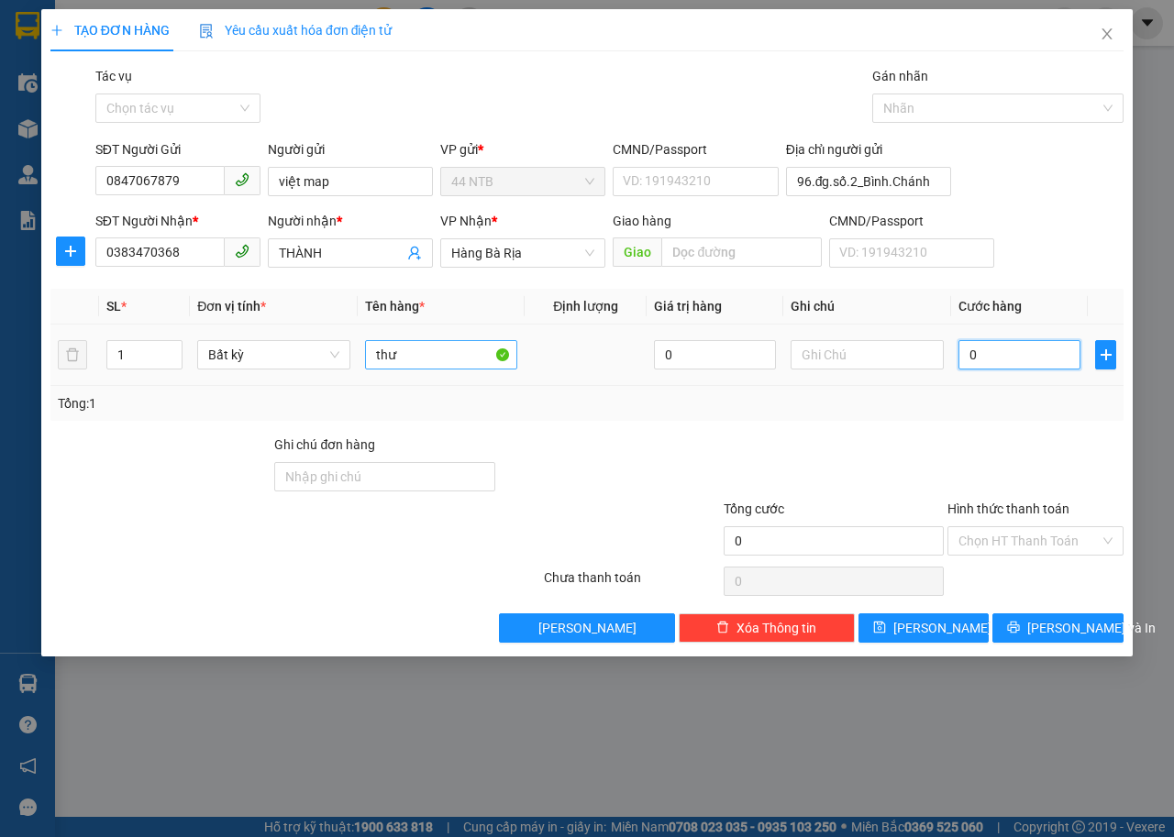
type input "3"
type input "30"
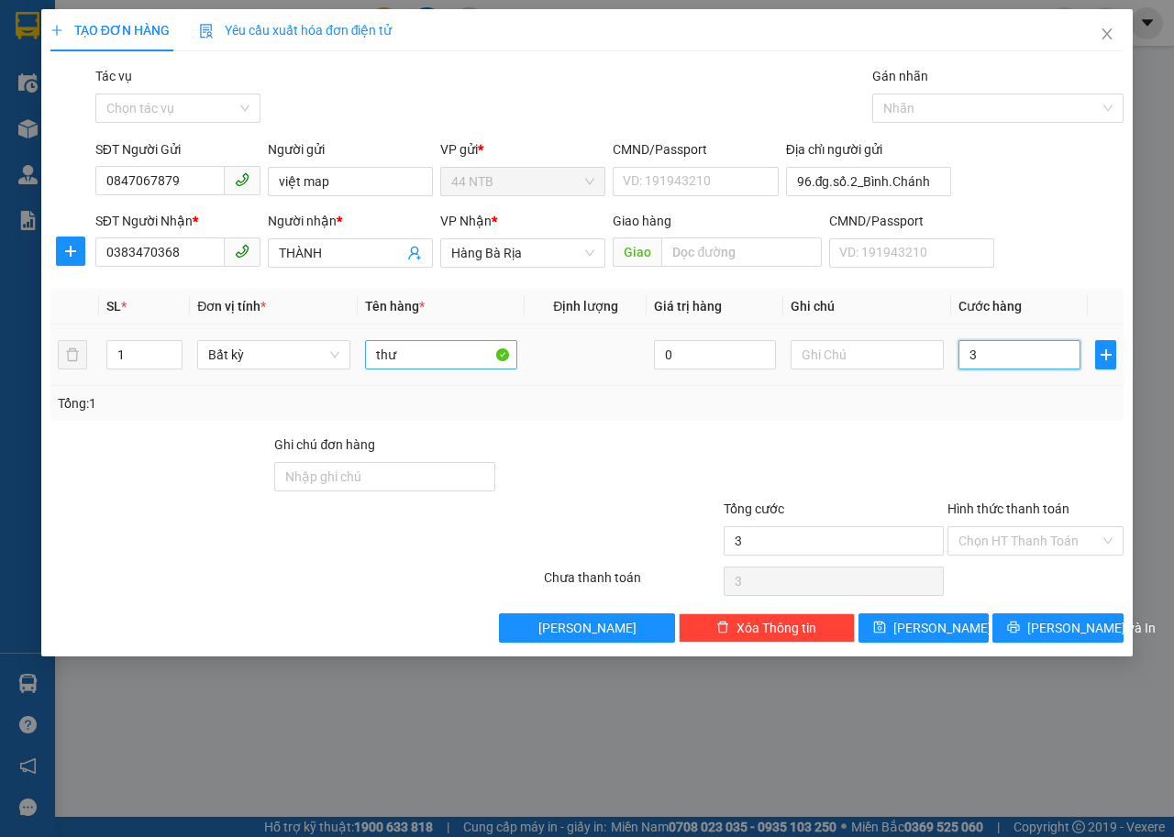
type input "30"
type input "30.000"
drag, startPoint x: 1027, startPoint y: 546, endPoint x: 1026, endPoint y: 558, distance: 11.0
click at [1026, 546] on input "Hình thức thanh toán" at bounding box center [1028, 541] width 141 height 28
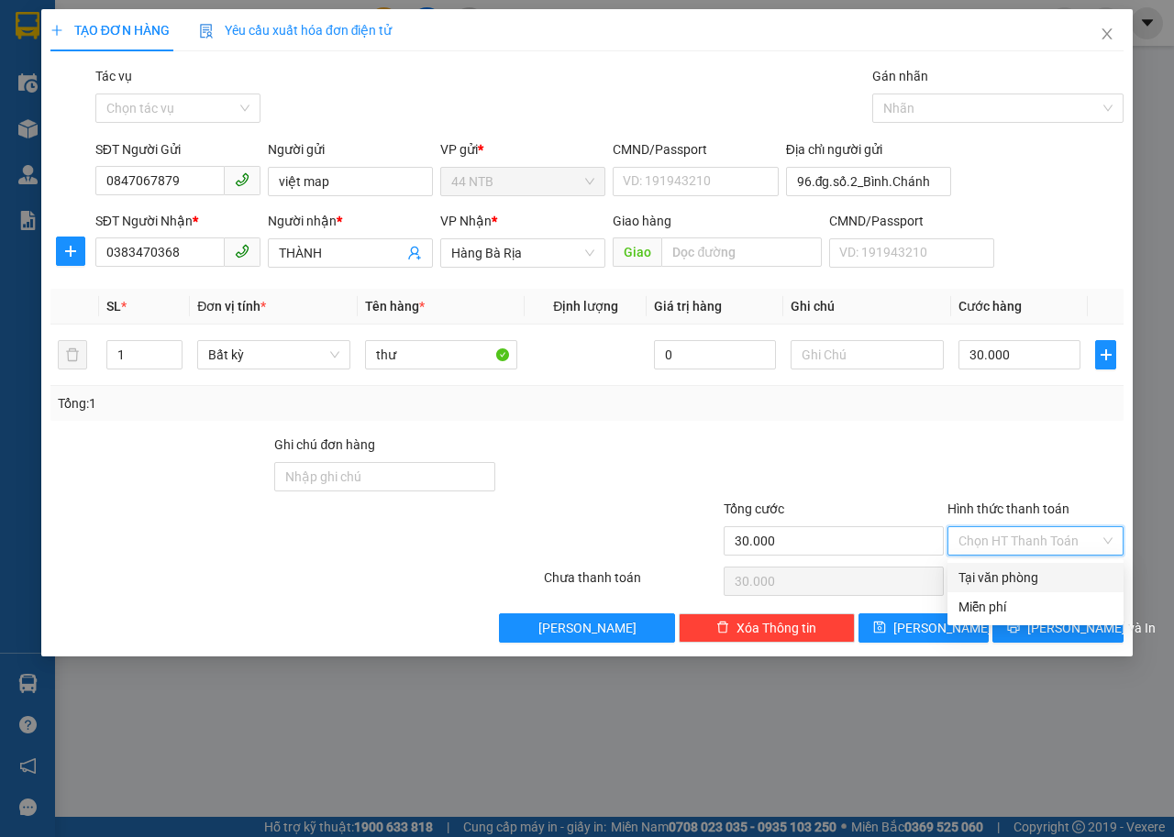
click at [1026, 579] on div "Tại văn phòng" at bounding box center [1035, 578] width 154 height 20
type input "0"
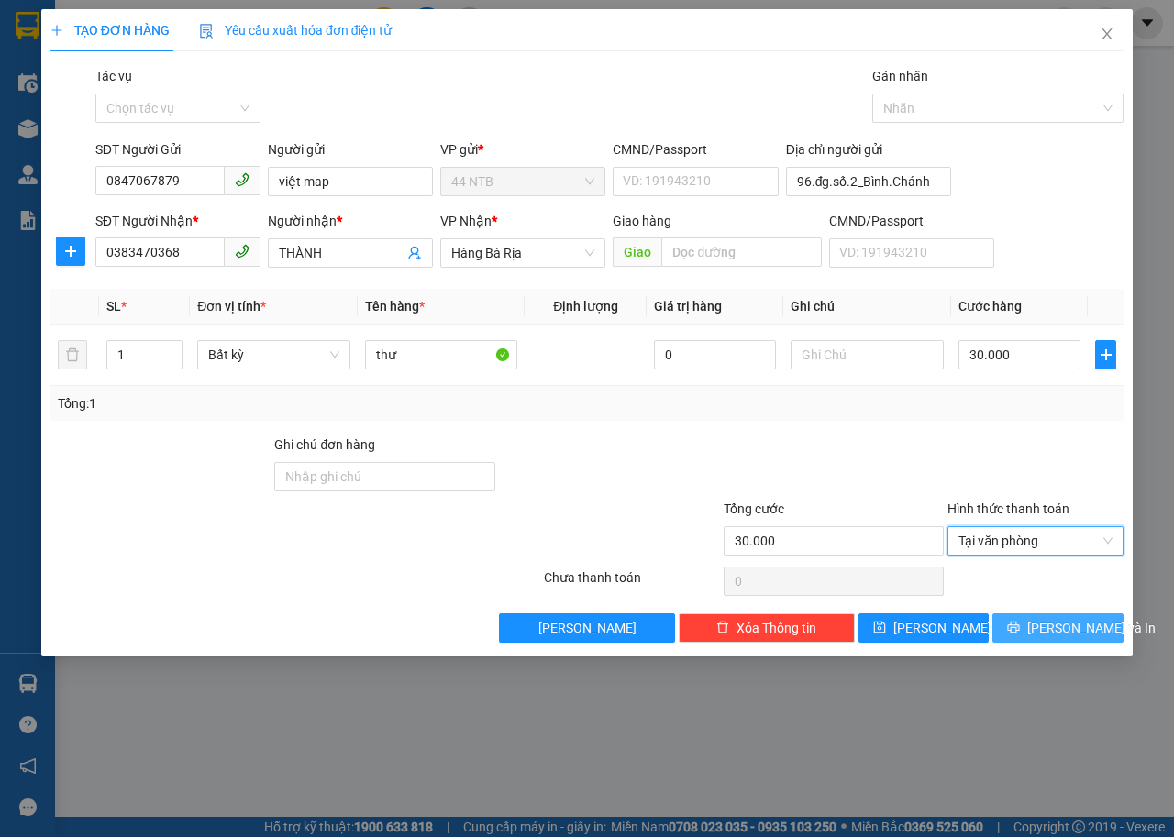
click at [1032, 638] on button "[PERSON_NAME] và In" at bounding box center [1057, 627] width 131 height 29
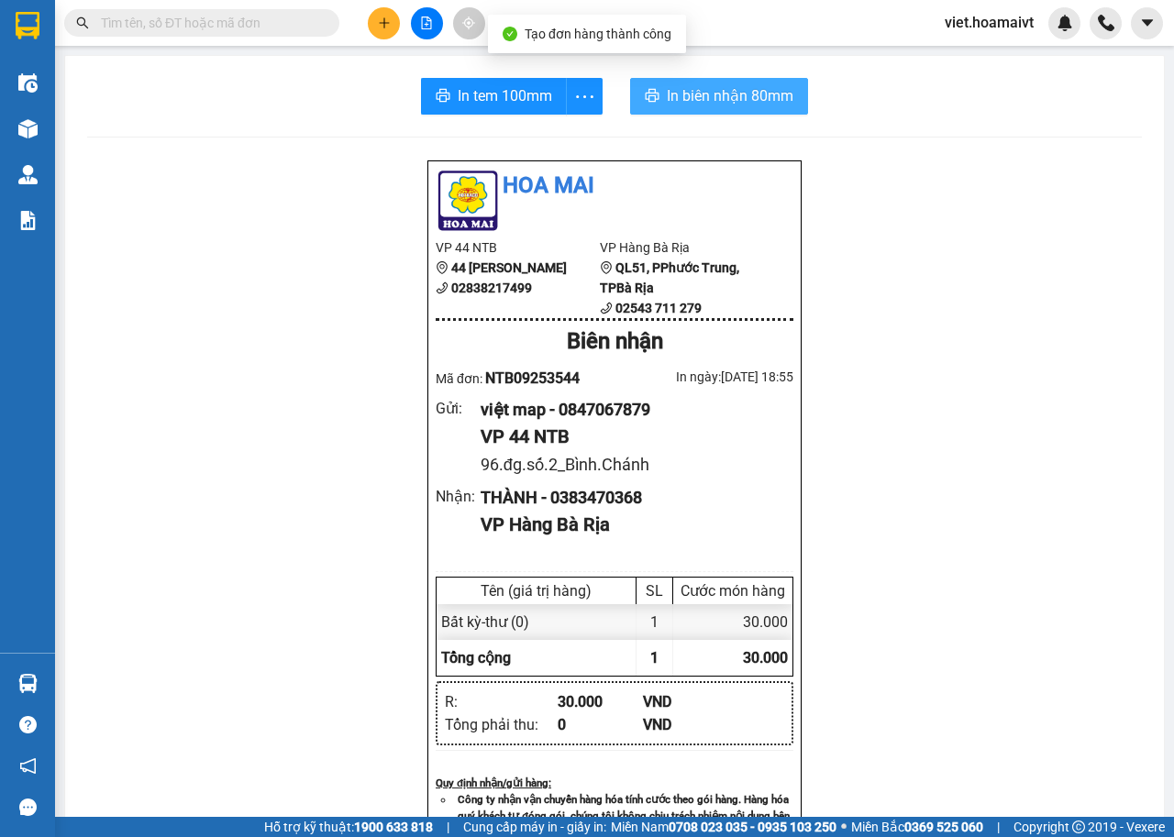
click at [635, 99] on button "In biên nhận 80mm" at bounding box center [719, 96] width 178 height 37
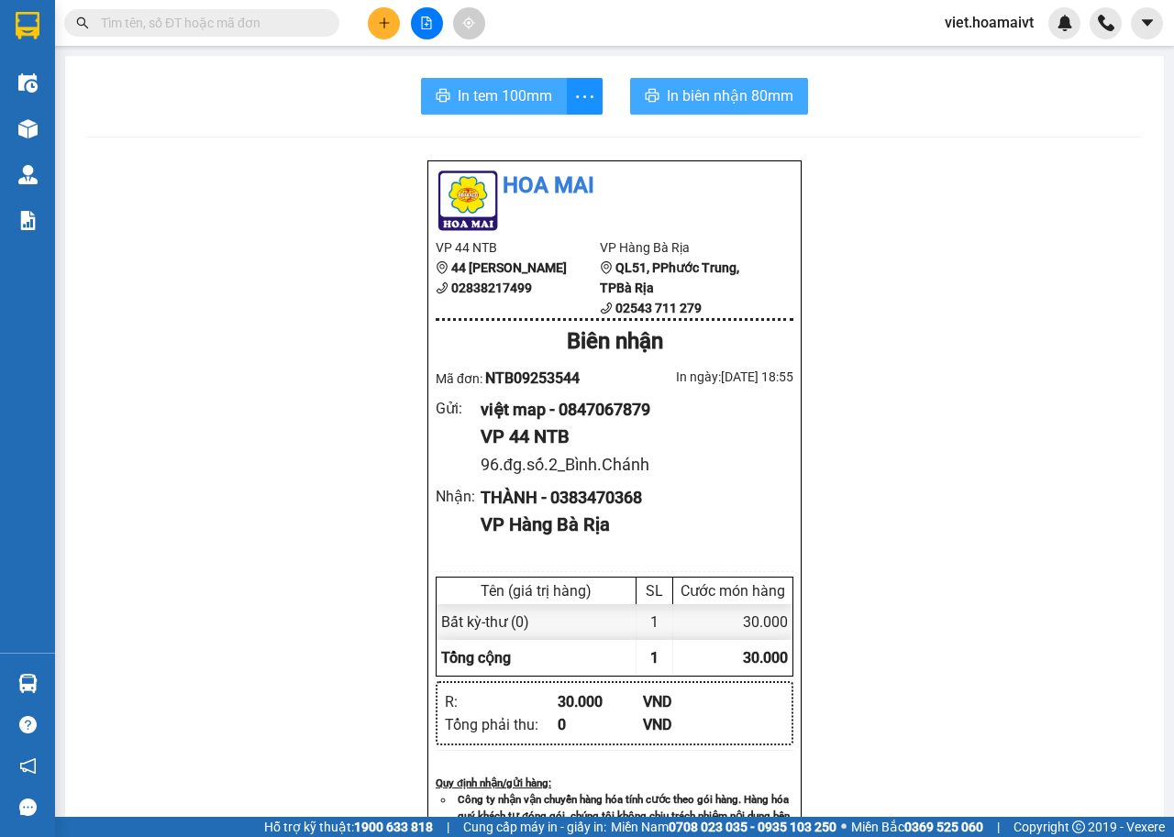
click at [493, 92] on span "In tem 100mm" at bounding box center [505, 95] width 94 height 23
